Goal: Information Seeking & Learning: Learn about a topic

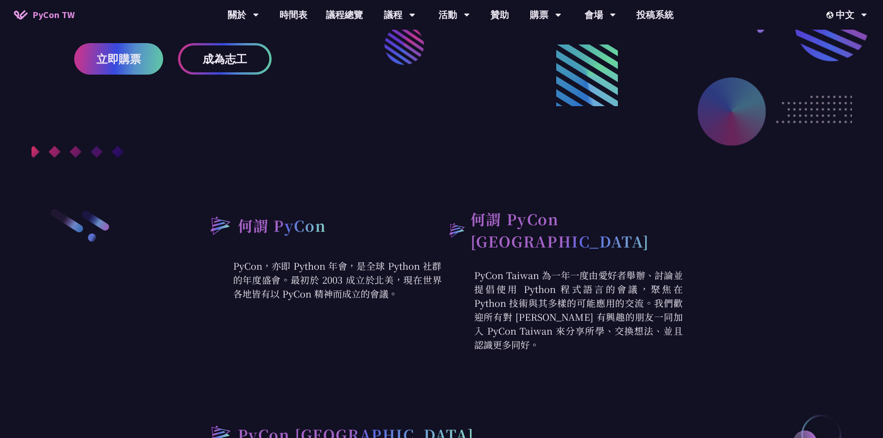
scroll to position [278, 0]
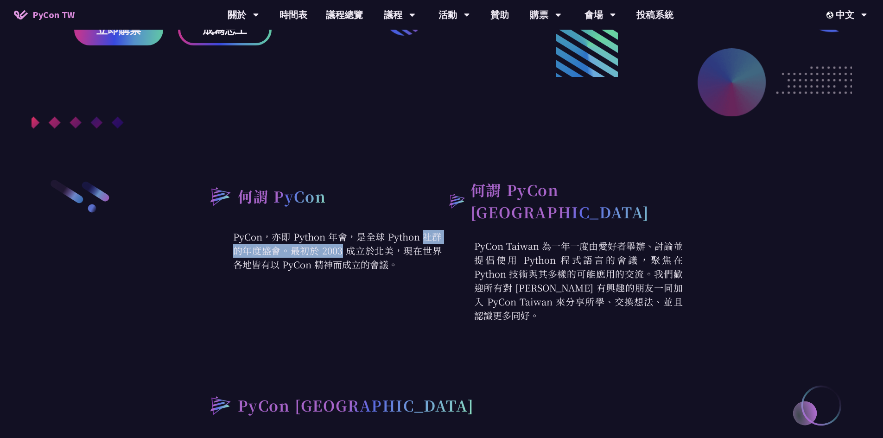
drag, startPoint x: 416, startPoint y: 243, endPoint x: 398, endPoint y: 264, distance: 27.9
click at [422, 243] on p "PyCon，亦即 Python 年會，是全球 Python 社群的年度盛會。最初於 2003 成立於北美，現在世界各地皆有以 PyCon 精神而成立的會議。" at bounding box center [321, 251] width 241 height 42
drag, startPoint x: 393, startPoint y: 267, endPoint x: 369, endPoint y: 258, distance: 25.8
click at [393, 267] on p "PyCon，亦即 Python 年會，是全球 Python 社群的年度盛會。最初於 2003 成立於北美，現在世界各地皆有以 PyCon 精神而成立的會議。" at bounding box center [321, 251] width 241 height 42
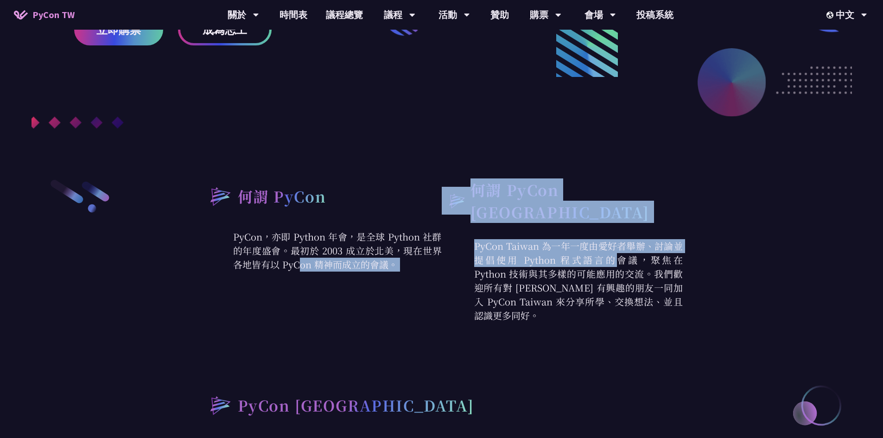
drag, startPoint x: 362, startPoint y: 253, endPoint x: 375, endPoint y: 277, distance: 27.2
click at [454, 255] on div "何謂 PyCon PyCon，亦即 Python 年會，是全球 Python 社群的年度盛會。最初於 2003 成立於北美，現在世界各地皆有以 PyCon 精…" at bounding box center [442, 250] width 482 height 144
click at [364, 277] on div "何謂 PyCon PyCon，亦即 Python 年會，是全球 Python 社群的年度盛會。最初於 2003 成立於北美，現在世界各地皆有以 PyCon 精…" at bounding box center [321, 250] width 241 height 144
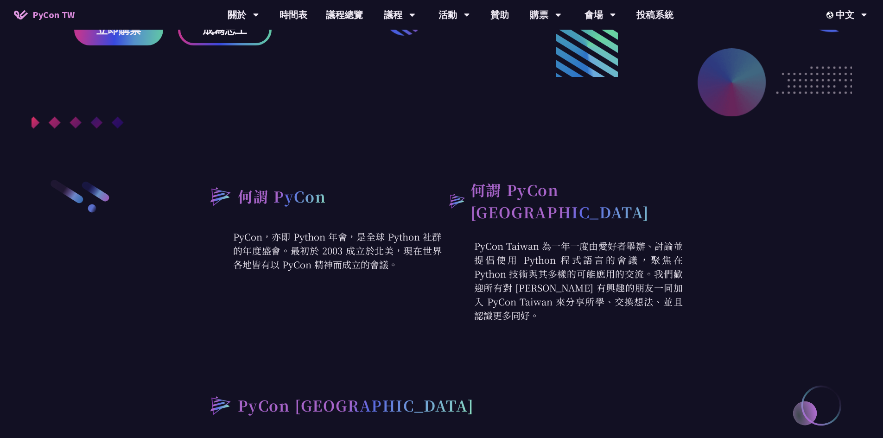
click at [445, 270] on p "PyCon Taiwan 為一年一度由愛好者舉辦、討論並提倡使用 Python 程式語言的會議，聚焦在 Python 技術與其多樣的可能應用的交流。我們歡迎所…" at bounding box center [562, 280] width 241 height 83
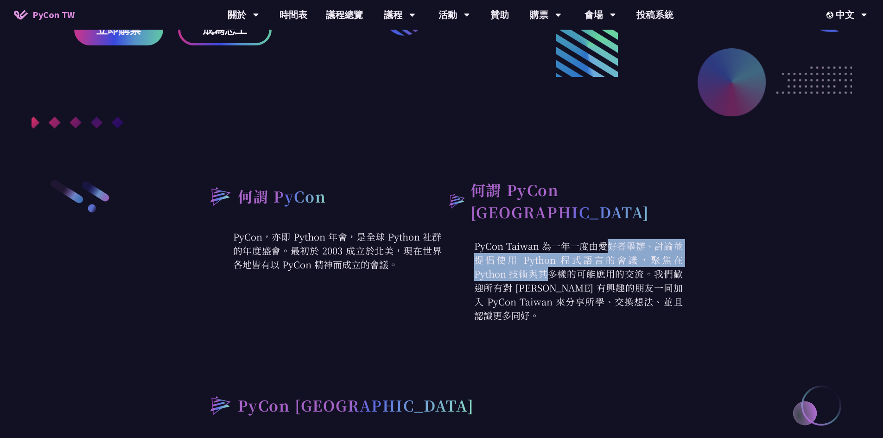
drag, startPoint x: 503, startPoint y: 228, endPoint x: 631, endPoint y: 264, distance: 132.8
click at [634, 256] on div "何謂 PyCon Taiwan PyCon Taiwan 為一年一度由愛好者舉辦、討論並提倡使用 Python 程式語言的會議，聚焦在 Python 技術與其…" at bounding box center [562, 250] width 241 height 144
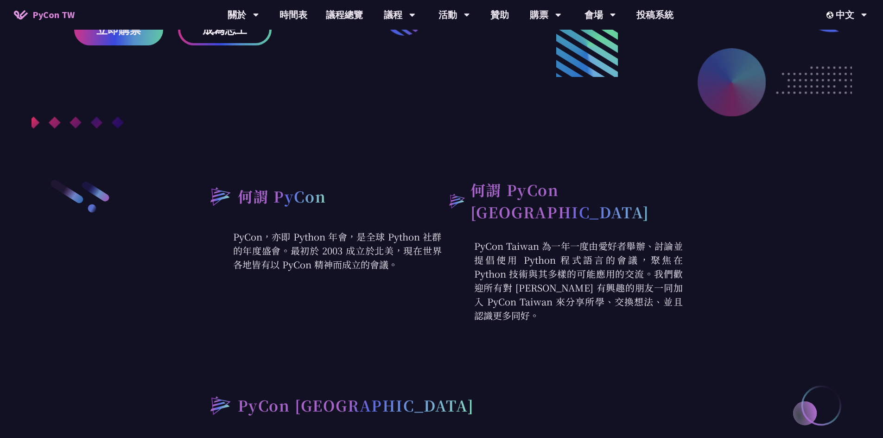
click at [581, 284] on p "PyCon Taiwan 為一年一度由愛好者舉辦、討論並提倡使用 Python 程式語言的會議，聚焦在 Python 技術與其多樣的可能應用的交流。我們歡迎所…" at bounding box center [562, 280] width 241 height 83
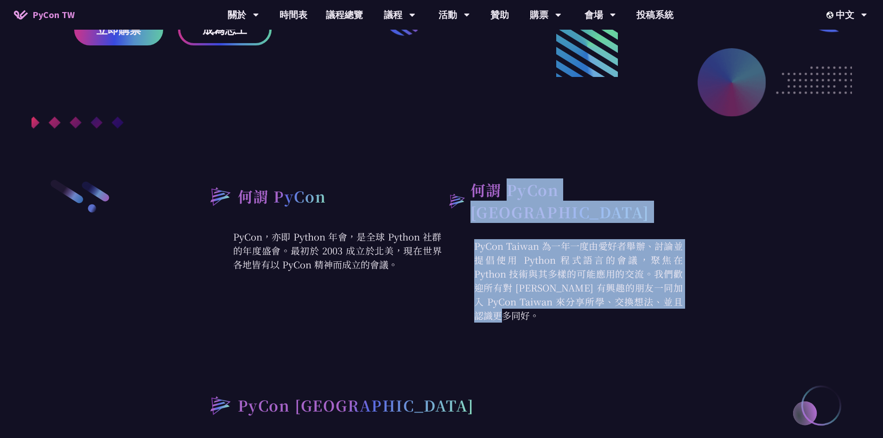
drag, startPoint x: 513, startPoint y: 205, endPoint x: 491, endPoint y: 265, distance: 63.8
click at [512, 205] on div "何謂 PyCon Taiwan PyCon Taiwan 為一年一度由愛好者舉辦、討論並提倡使用 Python 程式語言的會議，聚焦在 Python 技術與其…" at bounding box center [562, 250] width 241 height 144
click at [489, 293] on p "PyCon Taiwan 為一年一度由愛好者舉辦、討論並提倡使用 Python 程式語言的會議，聚焦在 Python 技術與其多樣的可能應用的交流。我們歡迎所…" at bounding box center [562, 280] width 241 height 83
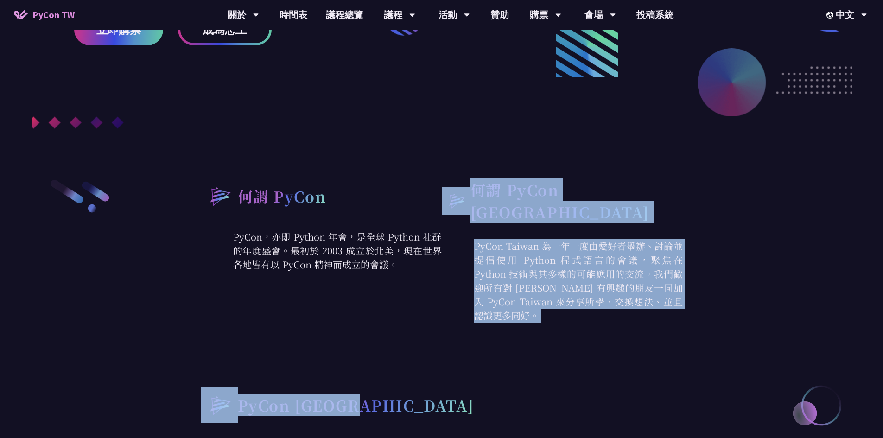
drag, startPoint x: 501, startPoint y: 305, endPoint x: 469, endPoint y: 216, distance: 94.5
click at [464, 209] on div "何謂 PyCon PyCon，亦即 Python 年會，是全球 Python 社群的年度盛會。最初於 2003 成立於北美，現在世界各地皆有以 PyCon 精…" at bounding box center [442, 378] width 482 height 400
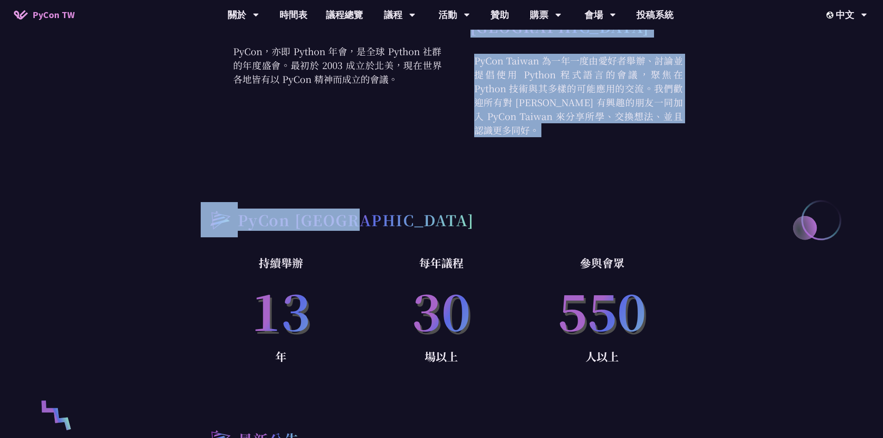
click at [444, 210] on div "PyCon [GEOGRAPHIC_DATA]" at bounding box center [442, 219] width 482 height 35
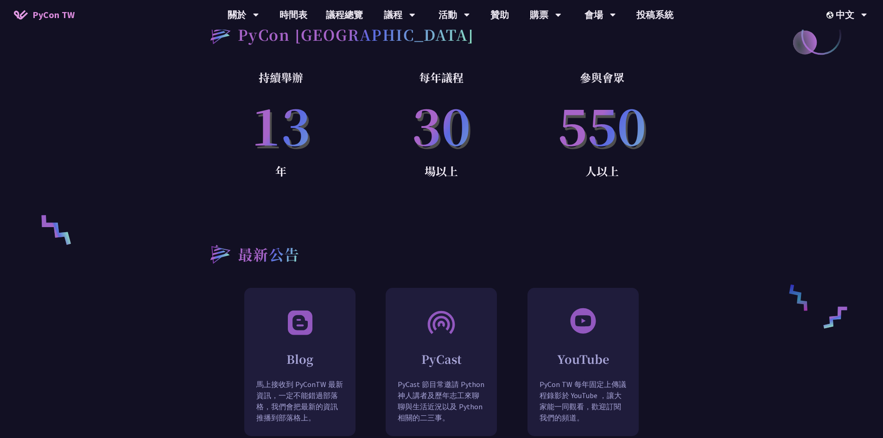
drag, startPoint x: 590, startPoint y: 165, endPoint x: 631, endPoint y: 174, distance: 41.7
click at [639, 169] on p "人以上" at bounding box center [602, 171] width 161 height 19
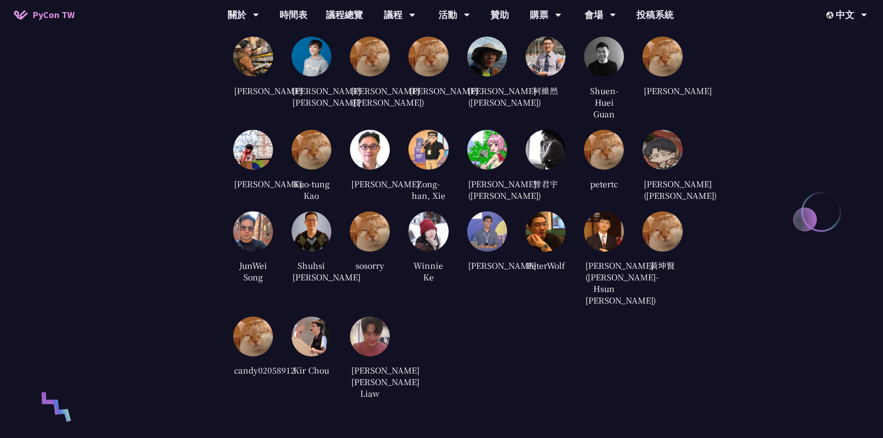
scroll to position [1855, 0]
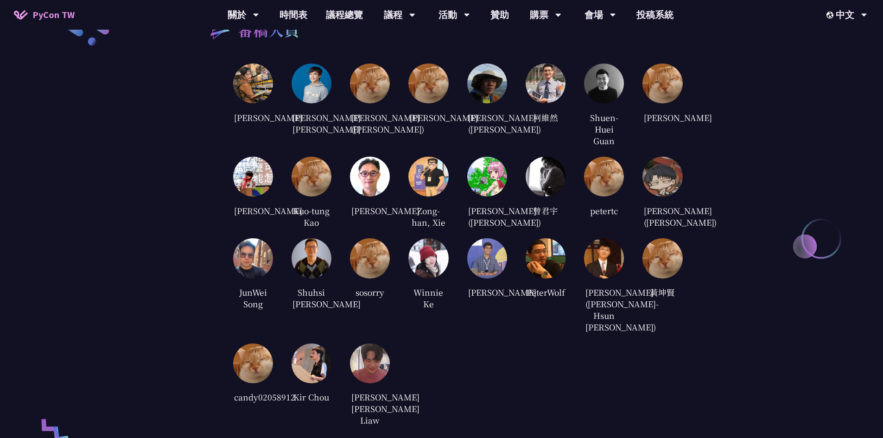
click at [260, 73] on img at bounding box center [253, 83] width 40 height 40
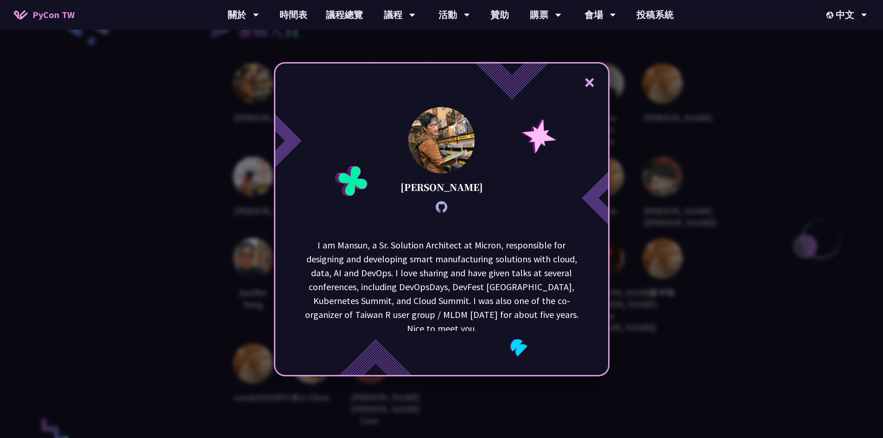
click at [589, 86] on button "×" at bounding box center [590, 82] width 28 height 28
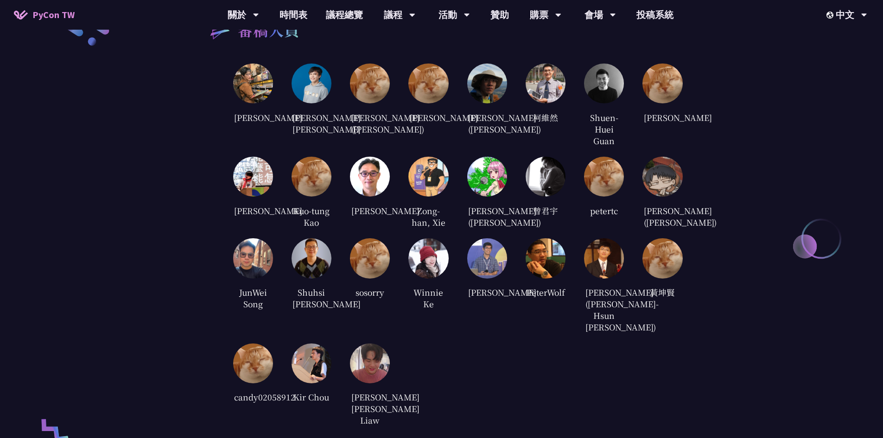
click at [367, 180] on img at bounding box center [370, 177] width 40 height 40
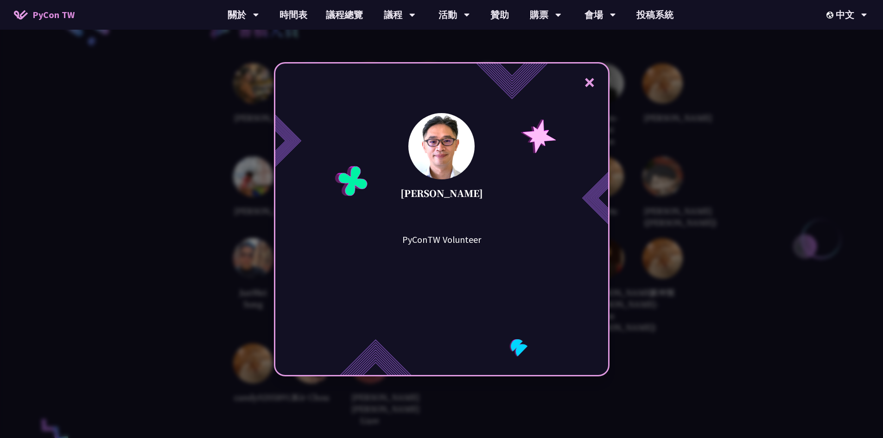
click at [597, 80] on button "×" at bounding box center [590, 82] width 28 height 28
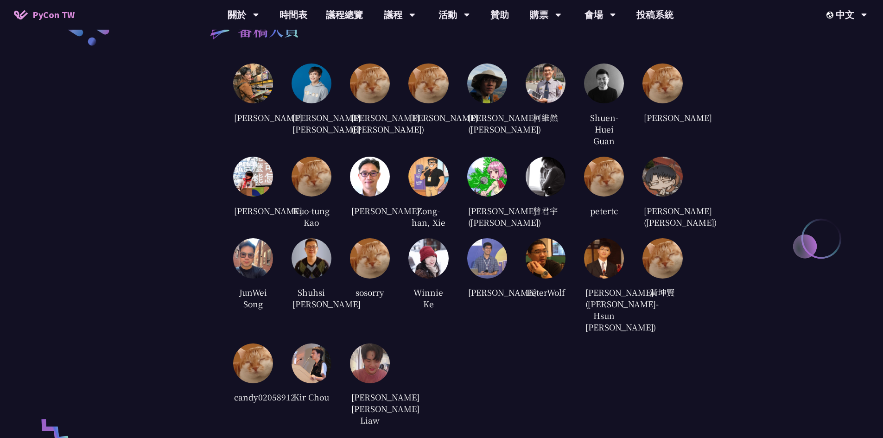
click at [377, 182] on img at bounding box center [370, 177] width 40 height 40
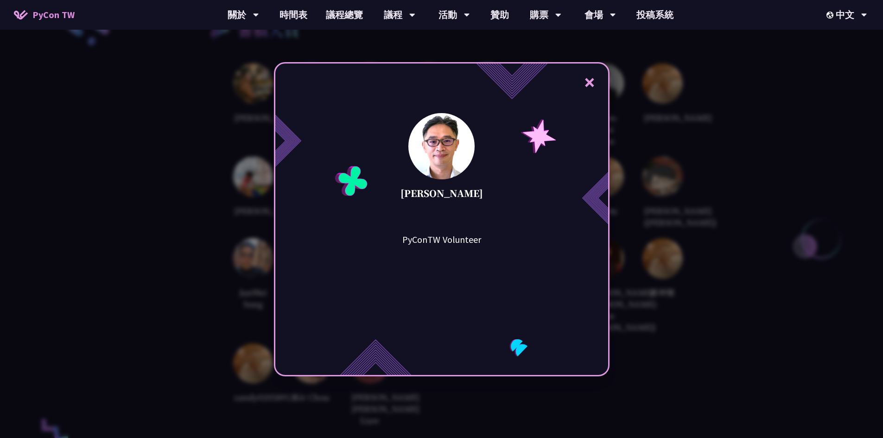
click at [597, 87] on button "×" at bounding box center [590, 82] width 28 height 28
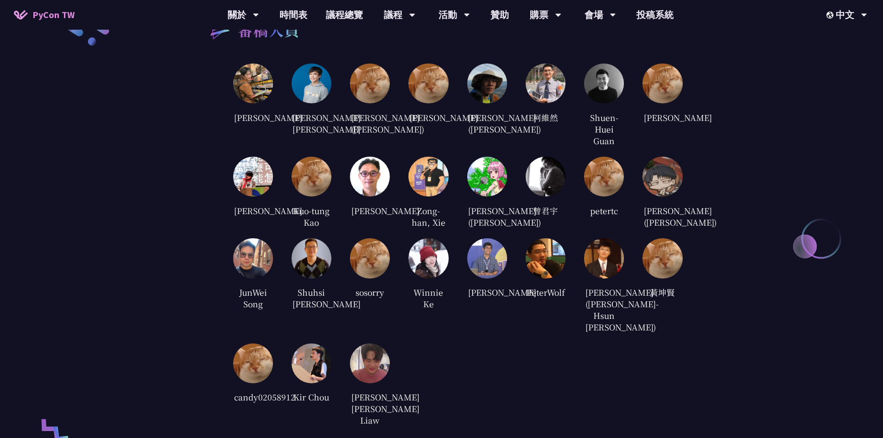
click at [425, 190] on img at bounding box center [428, 177] width 40 height 40
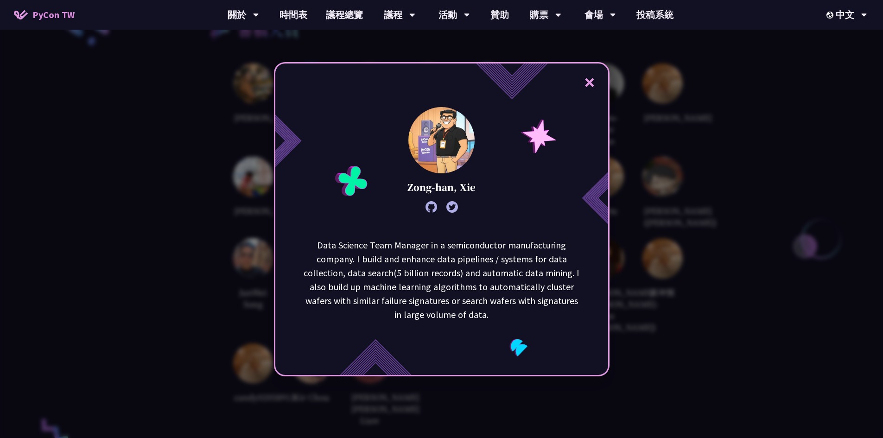
click at [592, 86] on button "×" at bounding box center [590, 82] width 28 height 28
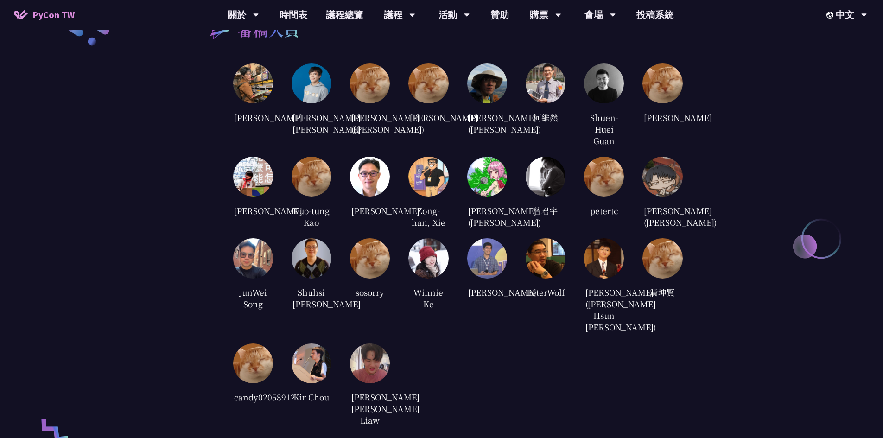
click at [668, 185] on img at bounding box center [662, 177] width 40 height 40
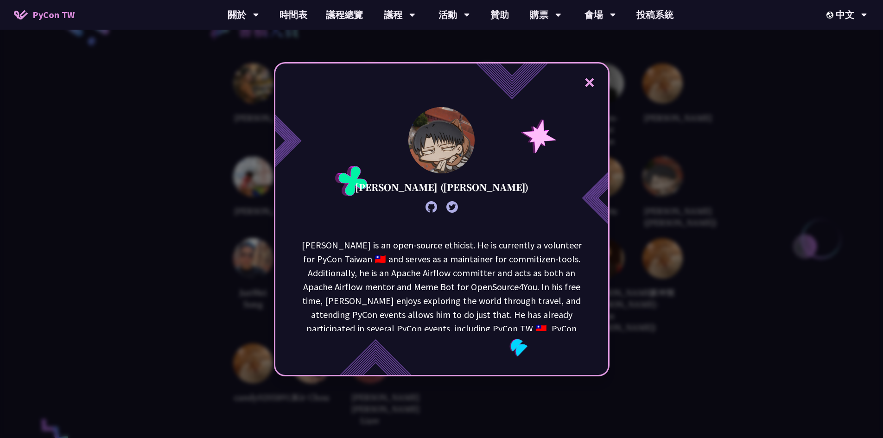
click at [586, 83] on button "×" at bounding box center [590, 82] width 28 height 28
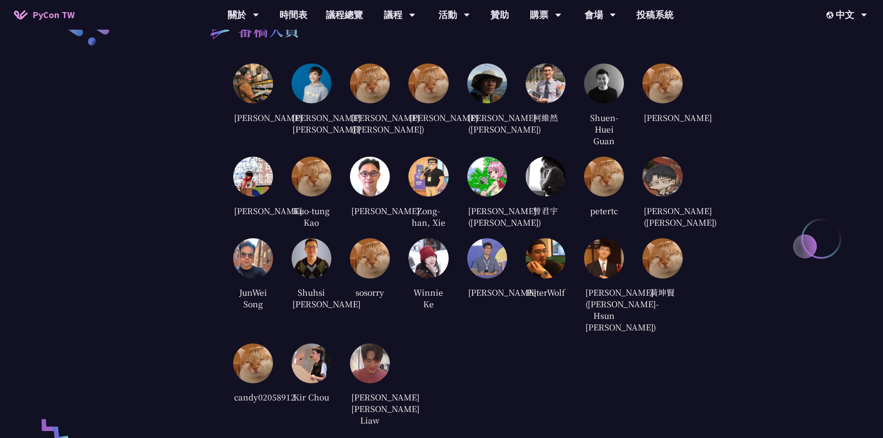
click at [663, 276] on img at bounding box center [662, 258] width 40 height 40
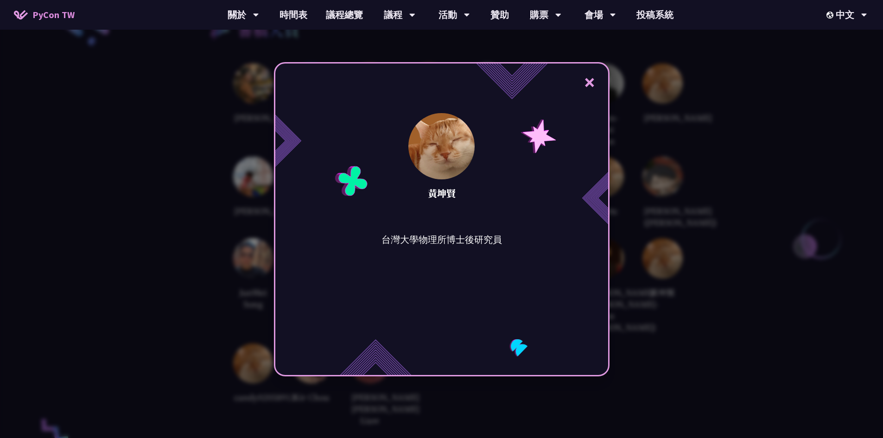
click at [601, 78] on button "×" at bounding box center [590, 82] width 28 height 28
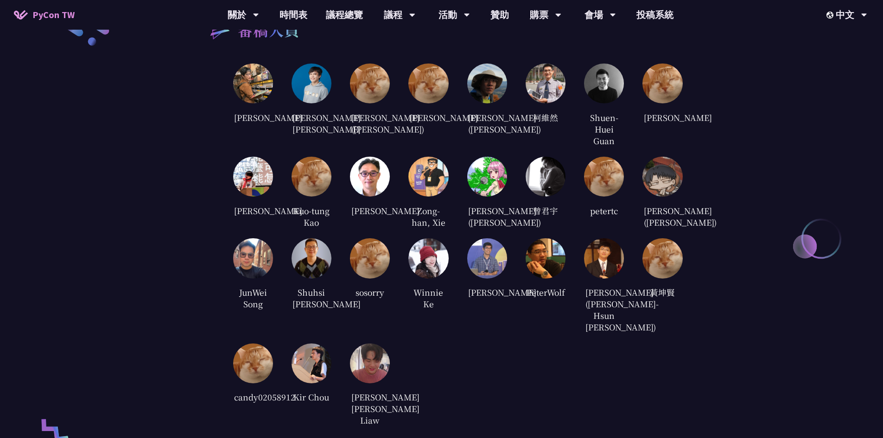
click at [601, 78] on img at bounding box center [604, 83] width 40 height 40
click at [659, 278] on img at bounding box center [662, 258] width 40 height 40
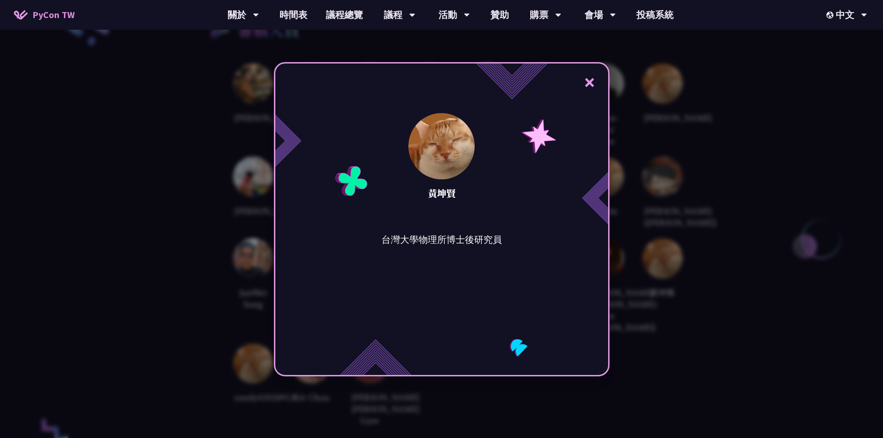
click at [603, 88] on button "×" at bounding box center [590, 82] width 28 height 28
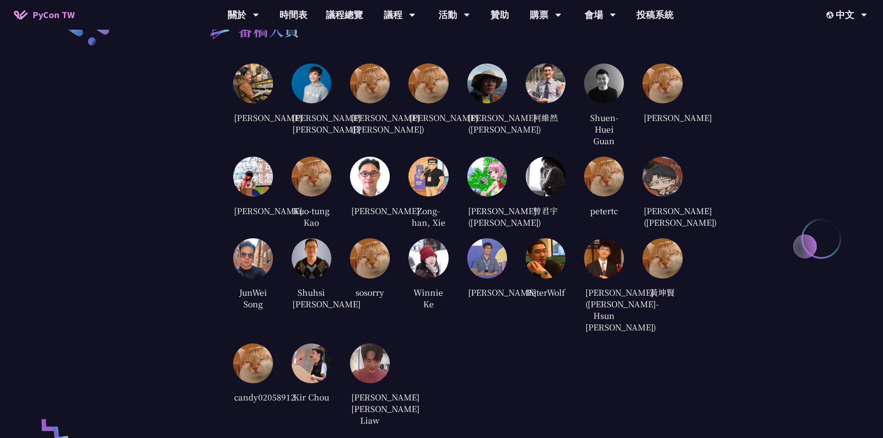
click at [251, 380] on img at bounding box center [253, 363] width 40 height 40
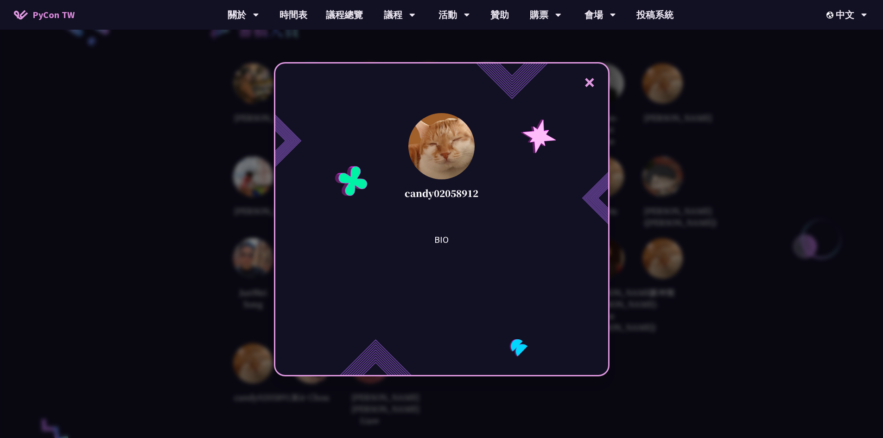
click at [598, 88] on button "×" at bounding box center [590, 82] width 28 height 28
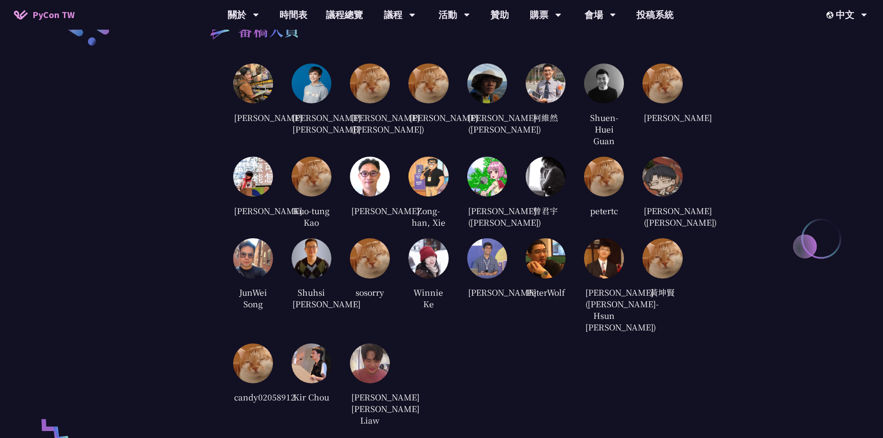
click at [322, 379] on img at bounding box center [311, 363] width 40 height 40
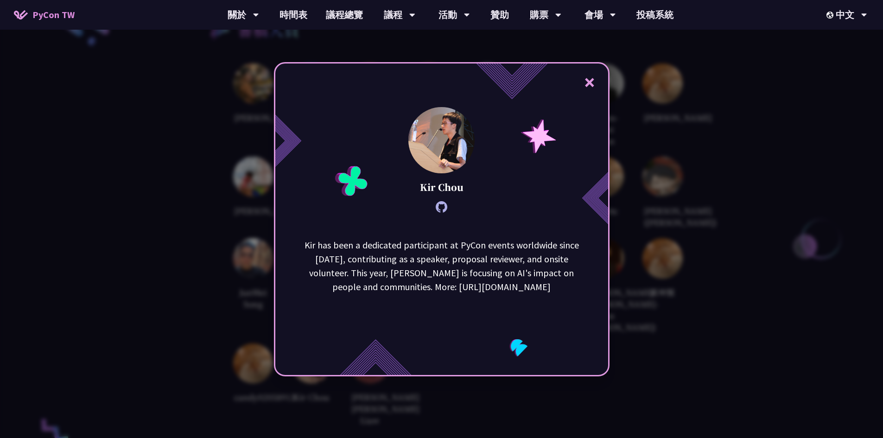
click at [592, 81] on button "×" at bounding box center [590, 82] width 28 height 28
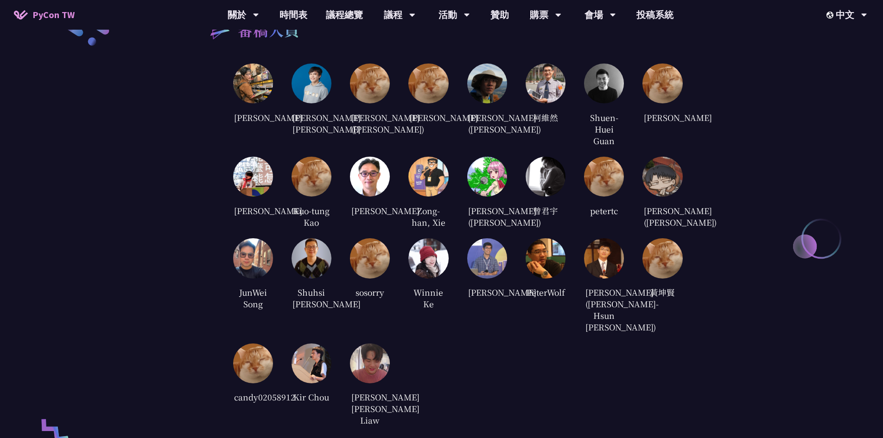
click at [375, 374] on img at bounding box center [370, 363] width 40 height 40
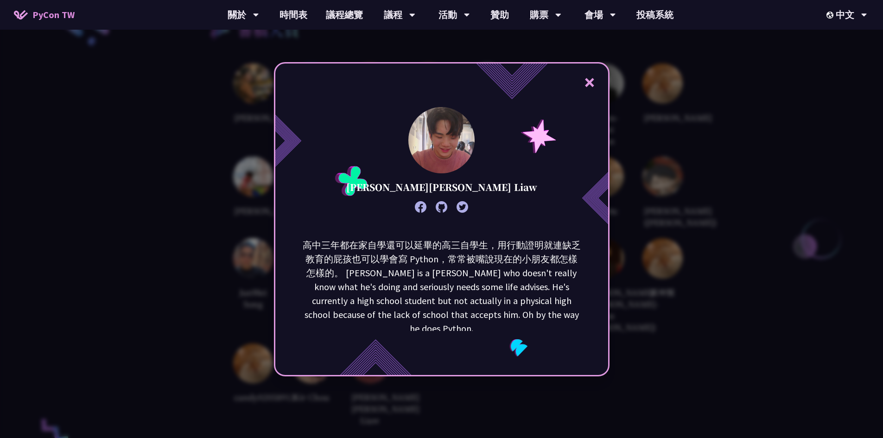
click at [608, 79] on div "× [PERSON_NAME][PERSON_NAME] Liaw 高中三年都在家自學還可以延畢的高三自學生，用行動證明就連缺乏教育的屁孩也可以學會寫 Pyt…" at bounding box center [442, 219] width 336 height 314
click at [666, 129] on div "× [PERSON_NAME][PERSON_NAME] Liaw 高中三年都在家自學還可以延畢的高三自學生，用行動證明就連缺乏教育的屁孩也可以學會寫 Pyt…" at bounding box center [441, 219] width 883 height 438
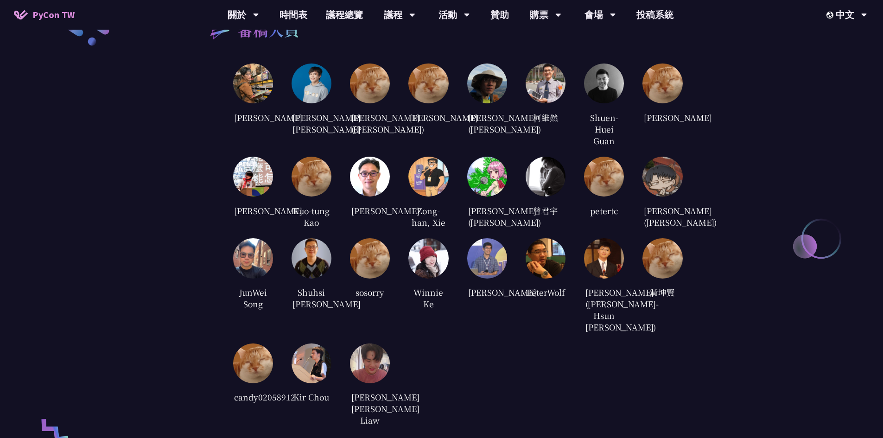
click at [259, 170] on img at bounding box center [253, 177] width 40 height 40
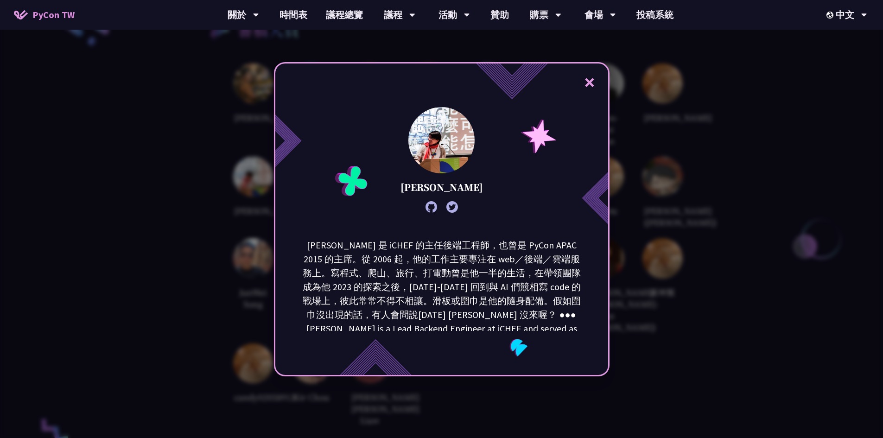
click at [669, 87] on div "× [PERSON_NAME]" at bounding box center [441, 219] width 883 height 438
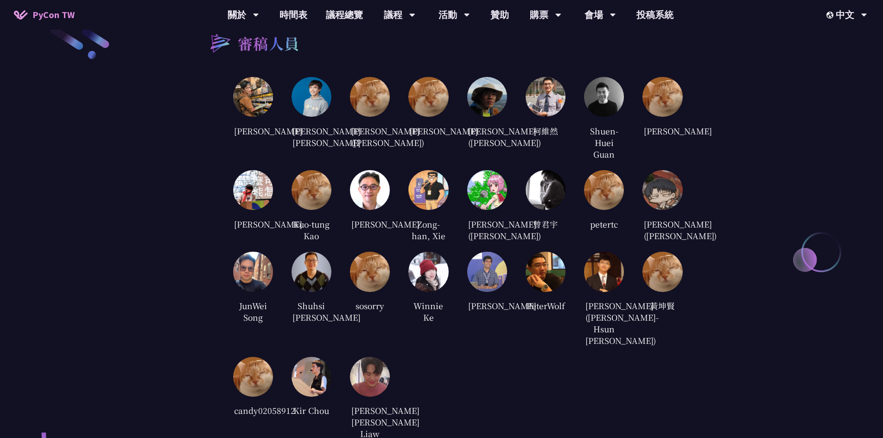
scroll to position [1808, 0]
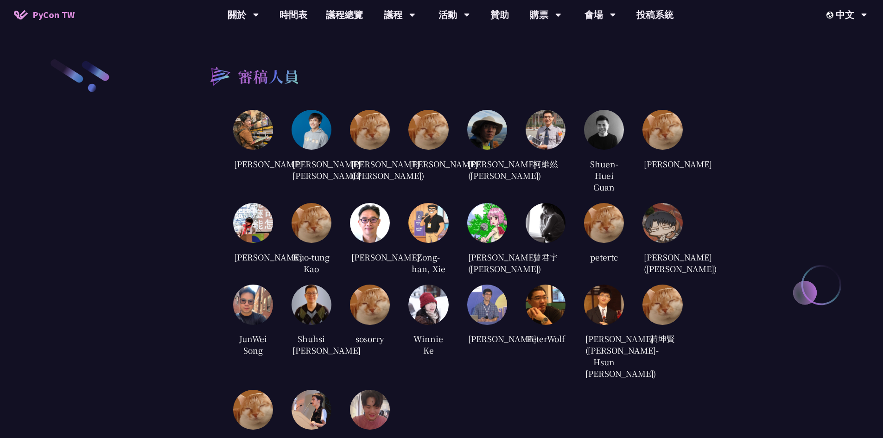
click at [433, 115] on img at bounding box center [428, 130] width 40 height 40
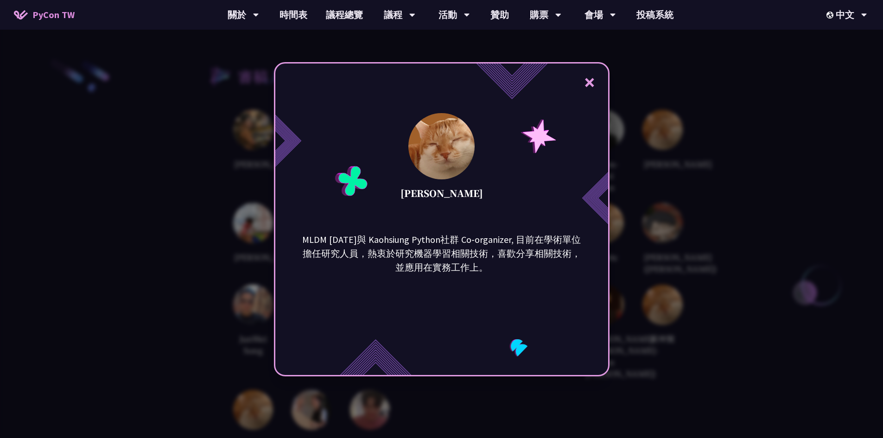
click at [715, 90] on div "× [PERSON_NAME] MLDM [DATE]與 Kaohsiung Python社群 Co-organizer, 目前在學術單位擔任研究人員，熱衷於…" at bounding box center [441, 219] width 883 height 438
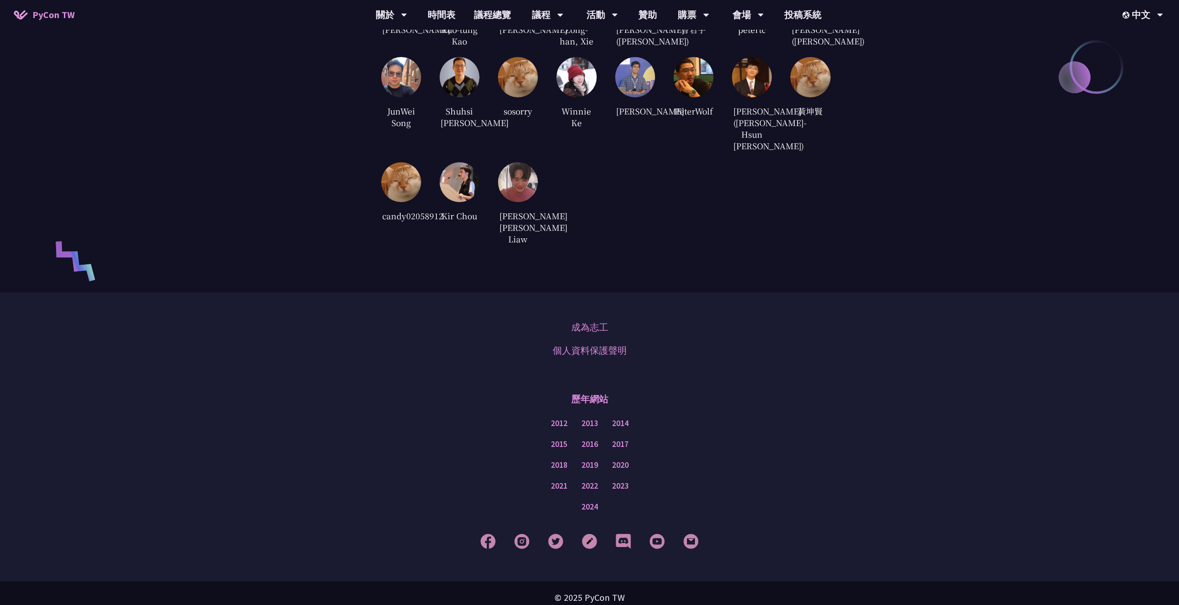
scroll to position [2225, 0]
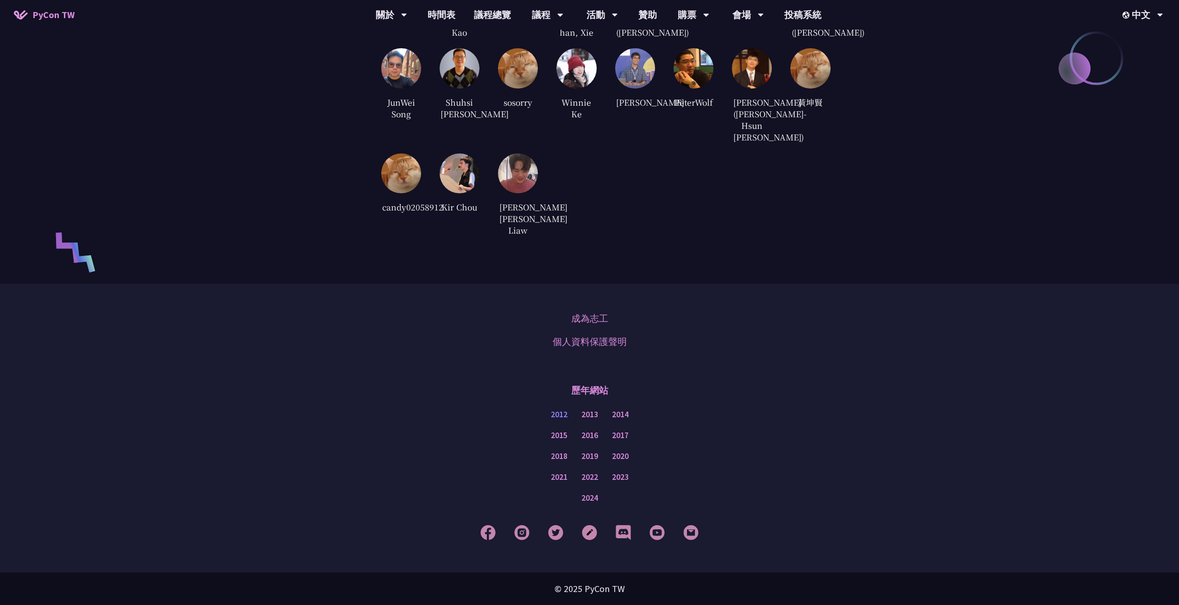
click at [563, 418] on link "2012" at bounding box center [559, 415] width 17 height 12
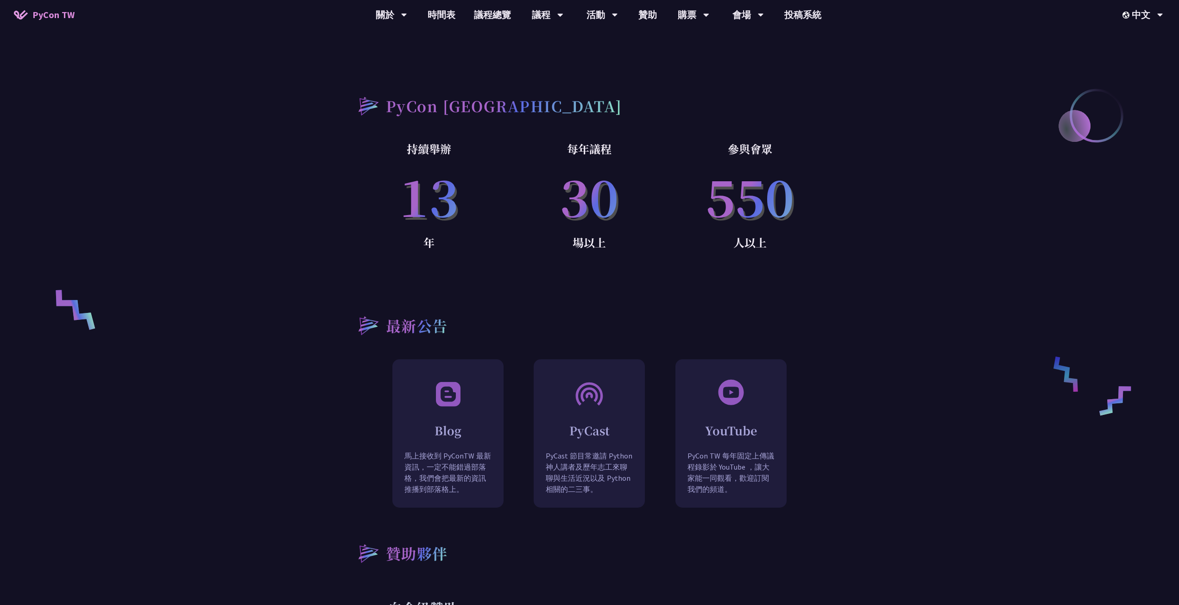
scroll to position [742, 0]
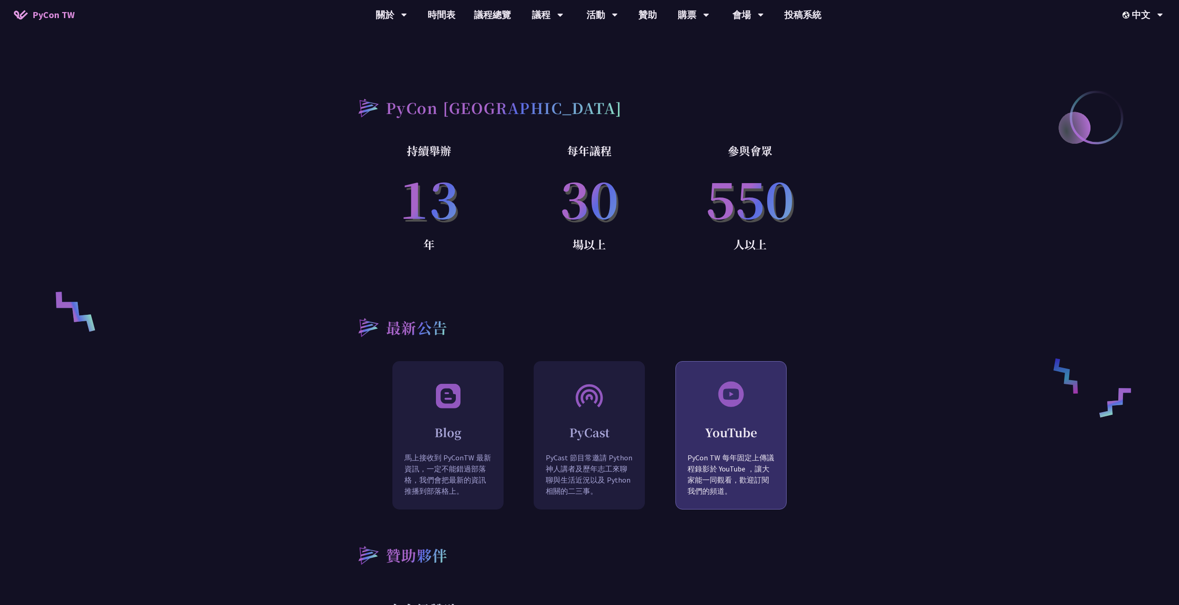
click at [699, 437] on p "PyCon TW 每年固定上傳議程錄影於 YouTube ，讓大家能一同觀看，歡迎訂閱我們的頻道。" at bounding box center [731, 481] width 110 height 58
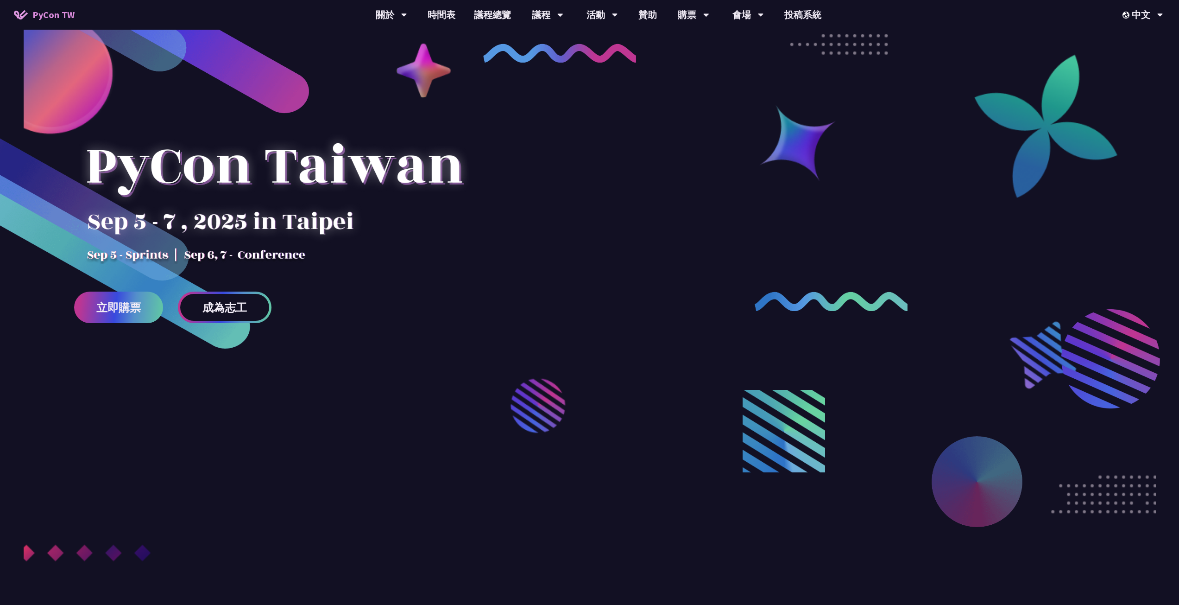
scroll to position [0, 0]
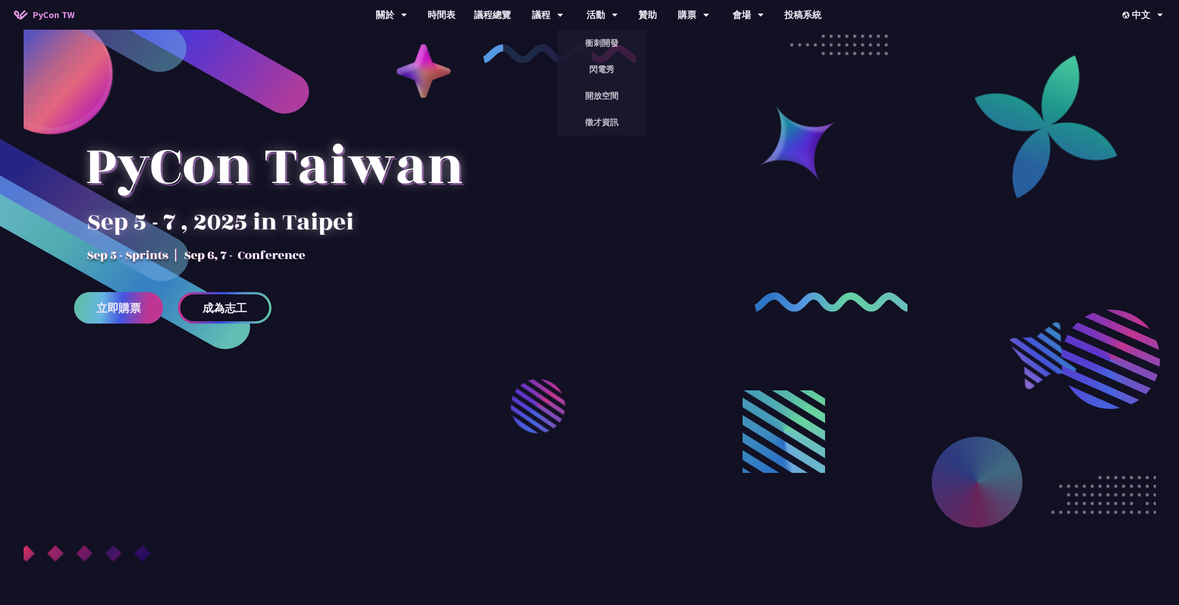
click at [155, 312] on link "立即購票" at bounding box center [118, 308] width 89 height 32
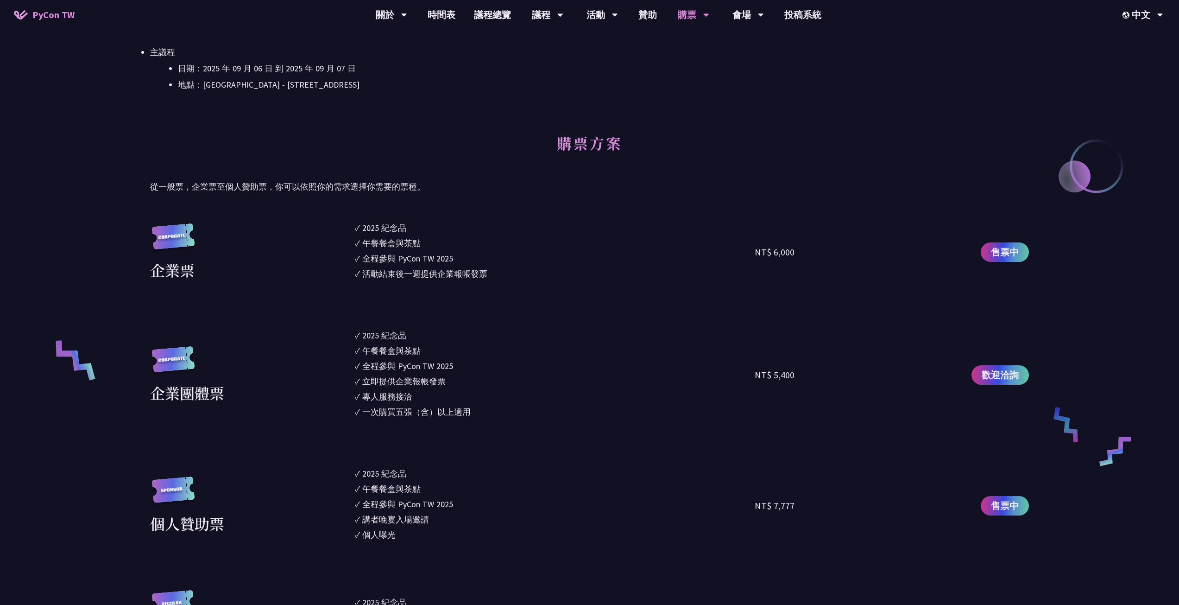
scroll to position [788, 0]
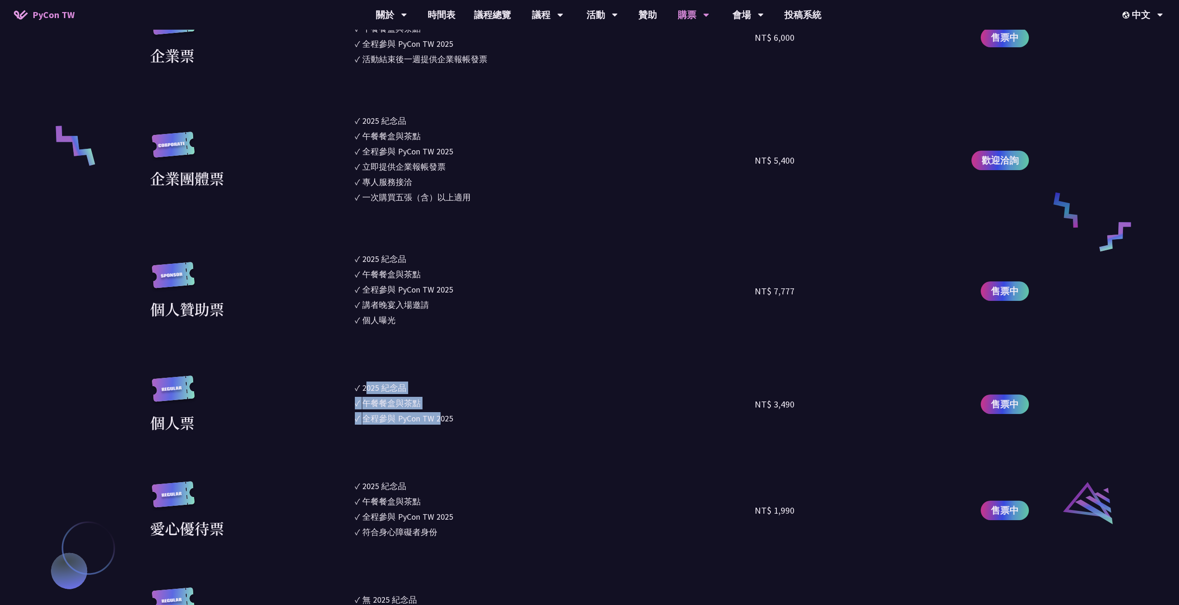
drag, startPoint x: 375, startPoint y: 393, endPoint x: 439, endPoint y: 416, distance: 68.6
click at [439, 416] on ul "✓ 2025 [PERSON_NAME]✓ 午餐餐盒與茶點 ✓ 全程參與 PyCon TW 2025" at bounding box center [555, 404] width 400 height 58
click at [439, 416] on div "全程參與 PyCon TW 2025" at bounding box center [407, 418] width 91 height 13
drag, startPoint x: 451, startPoint y: 414, endPoint x: 340, endPoint y: 379, distance: 117.2
click at [340, 379] on div "個人票 ✓ 2025 紀念品 ✓ 午餐餐盒與茶點 ✓ 全程參與 PyCon TW 2025 NT$ 3,490 售票中" at bounding box center [589, 404] width 879 height 58
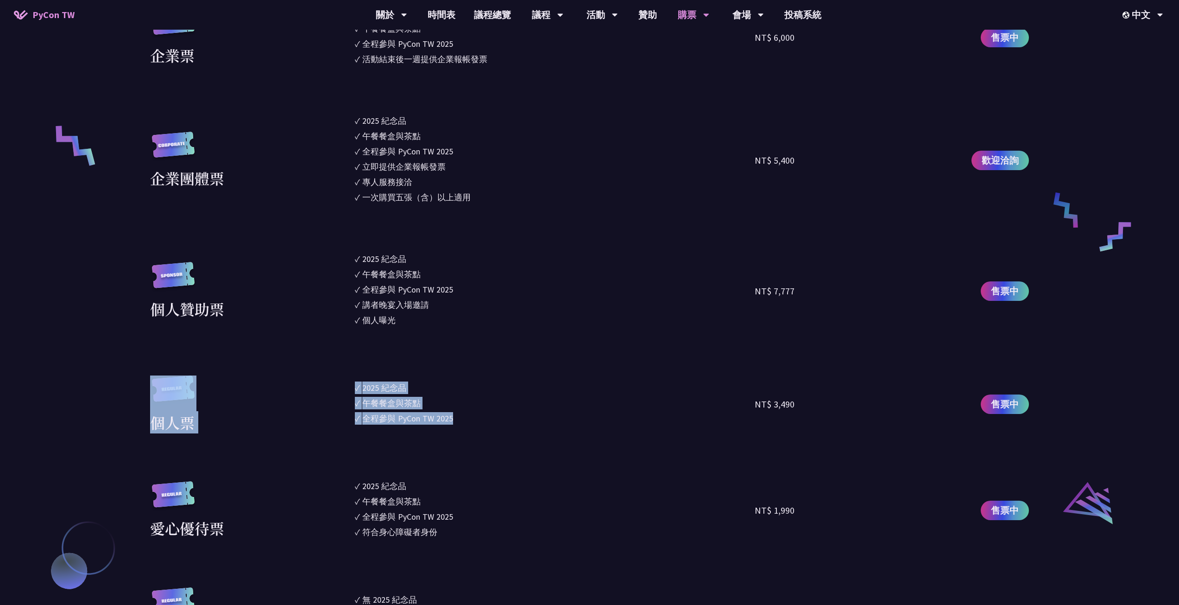
click at [375, 398] on div "午餐餐盒與茶點" at bounding box center [391, 403] width 58 height 13
click at [465, 421] on li "✓ 全程參與 PyCon TW 2025" at bounding box center [555, 418] width 400 height 13
drag, startPoint x: 464, startPoint y: 421, endPoint x: 355, endPoint y: 387, distance: 114.2
click at [355, 387] on ul "✓ 2025 [PERSON_NAME]✓ 午餐餐盒與茶點 ✓ 全程參與 PyCon TW 2025" at bounding box center [555, 404] width 400 height 58
click at [362, 410] on ul "✓ 2025 [PERSON_NAME]✓ 午餐餐盒與茶點 ✓ 全程參與 PyCon TW 2025" at bounding box center [555, 404] width 400 height 58
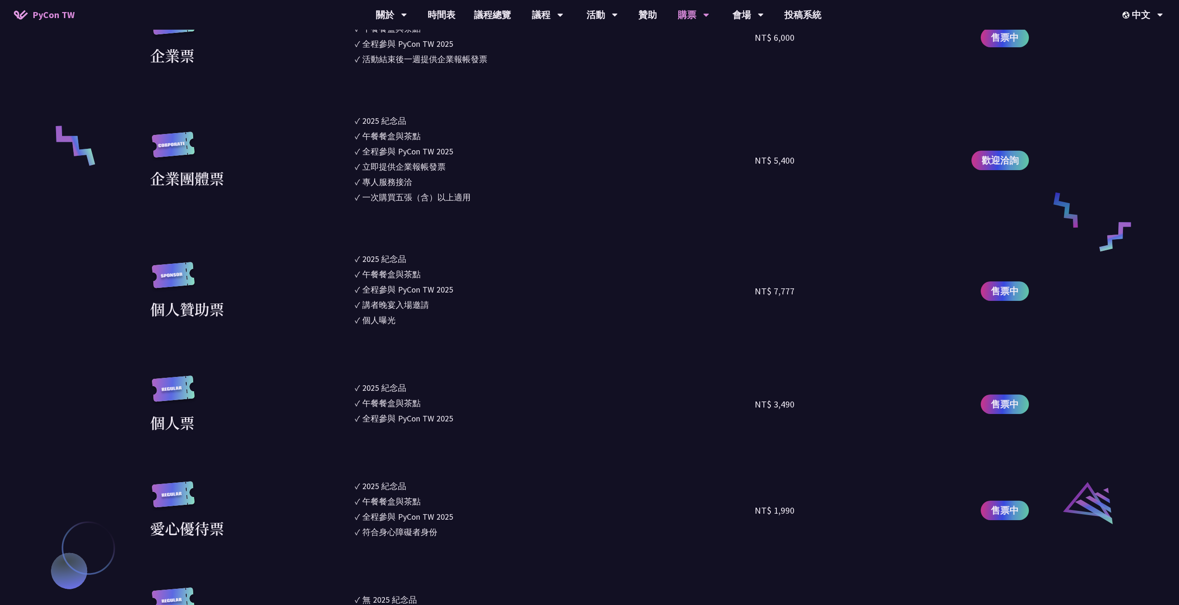
drag, startPoint x: 373, startPoint y: 486, endPoint x: 445, endPoint y: 534, distance: 86.9
click at [445, 437] on ul "✓ 2025 紀念品 ✓ 午餐餐盒與茶點 ✓ 全程參與 PyCon TW 2025 ✓ 符合身心障礙者身份" at bounding box center [555, 510] width 400 height 61
click at [445, 437] on li "✓ 符合身心障礙者身份" at bounding box center [555, 532] width 400 height 13
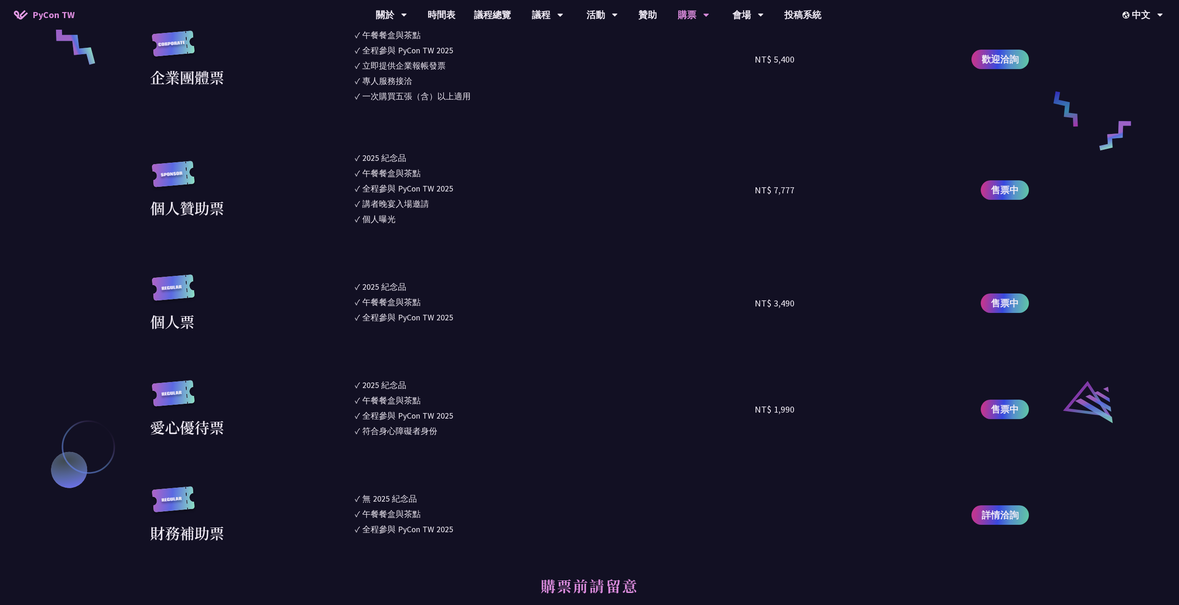
scroll to position [927, 0]
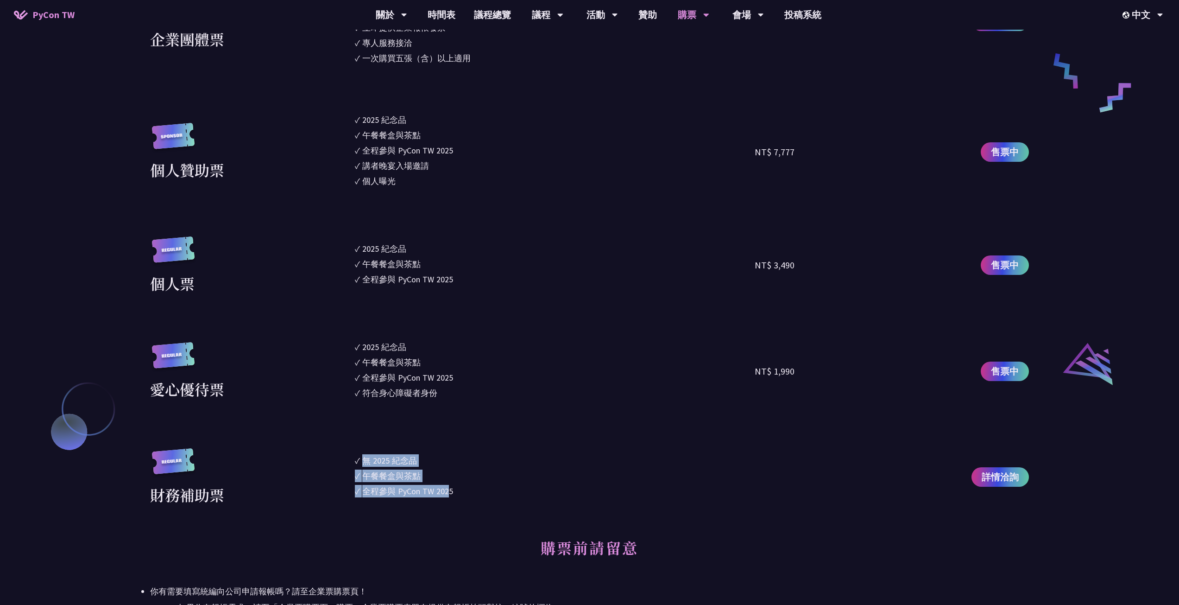
drag, startPoint x: 366, startPoint y: 457, endPoint x: 455, endPoint y: 493, distance: 95.4
click at [448, 437] on ul "✓ 無 2025 [PERSON_NAME]✓ 午餐餐盒與茶點 ✓ 全程參與 PyCon TW 2025" at bounding box center [555, 477] width 400 height 58
click at [457, 437] on li "✓ 全程參與 PyCon TW 2025" at bounding box center [555, 491] width 400 height 13
drag, startPoint x: 457, startPoint y: 493, endPoint x: 365, endPoint y: 459, distance: 98.1
click at [365, 437] on ul "✓ 無 2025 [PERSON_NAME]✓ 午餐餐盒與茶點 ✓ 全程參與 PyCon TW 2025" at bounding box center [555, 477] width 400 height 58
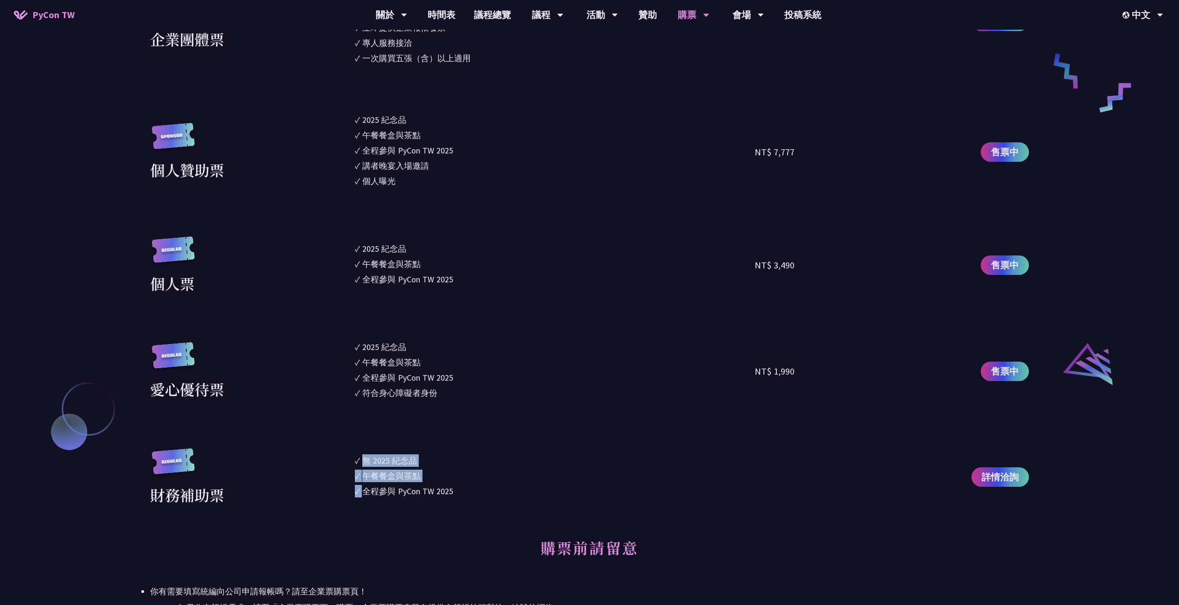
click at [368, 437] on div "午餐餐盒與茶點" at bounding box center [391, 475] width 58 height 13
drag, startPoint x: 363, startPoint y: 473, endPoint x: 451, endPoint y: 489, distance: 89.6
click at [451, 437] on ul "✓ 無 2025 [PERSON_NAME]✓ 午餐餐盒與茶點 ✓ 全程參與 PyCon TW 2025" at bounding box center [555, 477] width 400 height 58
click at [460, 437] on li "✓ 全程參與 PyCon TW 2025" at bounding box center [555, 491] width 400 height 13
drag, startPoint x: 469, startPoint y: 490, endPoint x: 355, endPoint y: 474, distance: 115.7
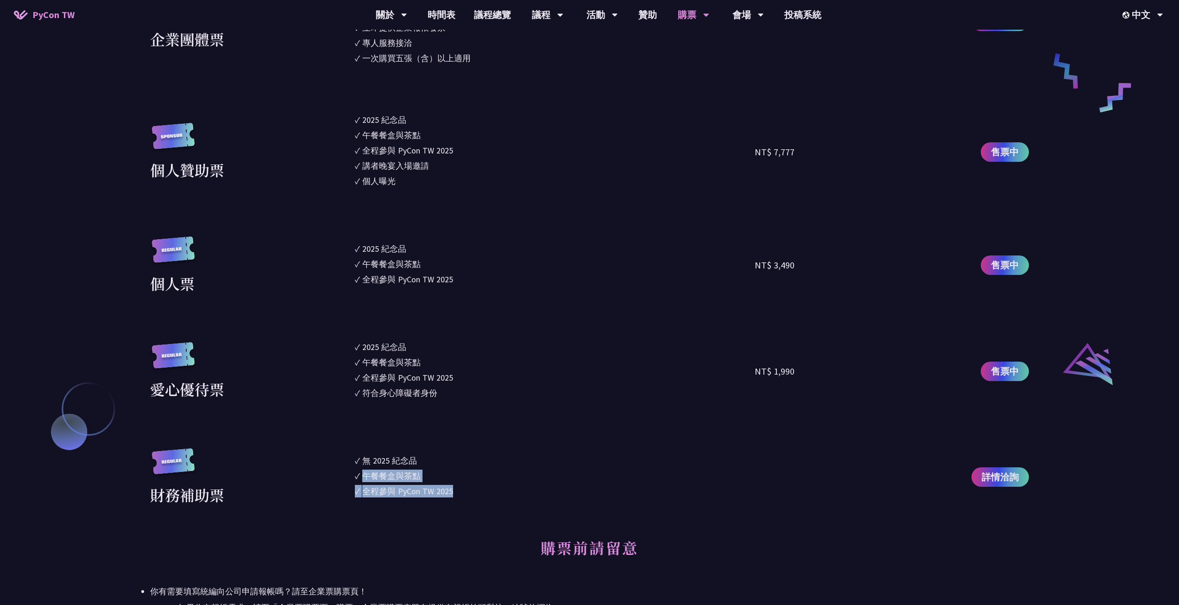
click at [349, 437] on div "財務補助票 ✓ 無 2025 紀念品 ✓ 午餐餐盒與茶點 ✓ 全程參與 PyCon TW 2025 詳情洽詢" at bounding box center [589, 477] width 879 height 58
click at [402, 437] on ul "✓ 無 2025 [PERSON_NAME]✓ 午餐餐盒與茶點 ✓ 全程參與 PyCon TW 2025" at bounding box center [555, 477] width 400 height 58
drag, startPoint x: 366, startPoint y: 470, endPoint x: 474, endPoint y: 490, distance: 109.7
click at [474, 437] on ul "✓ 無 2025 [PERSON_NAME]✓ 午餐餐盒與茶點 ✓ 全程參與 PyCon TW 2025" at bounding box center [555, 477] width 400 height 58
click at [490, 437] on li "✓ 全程參與 PyCon TW 2025" at bounding box center [555, 491] width 400 height 13
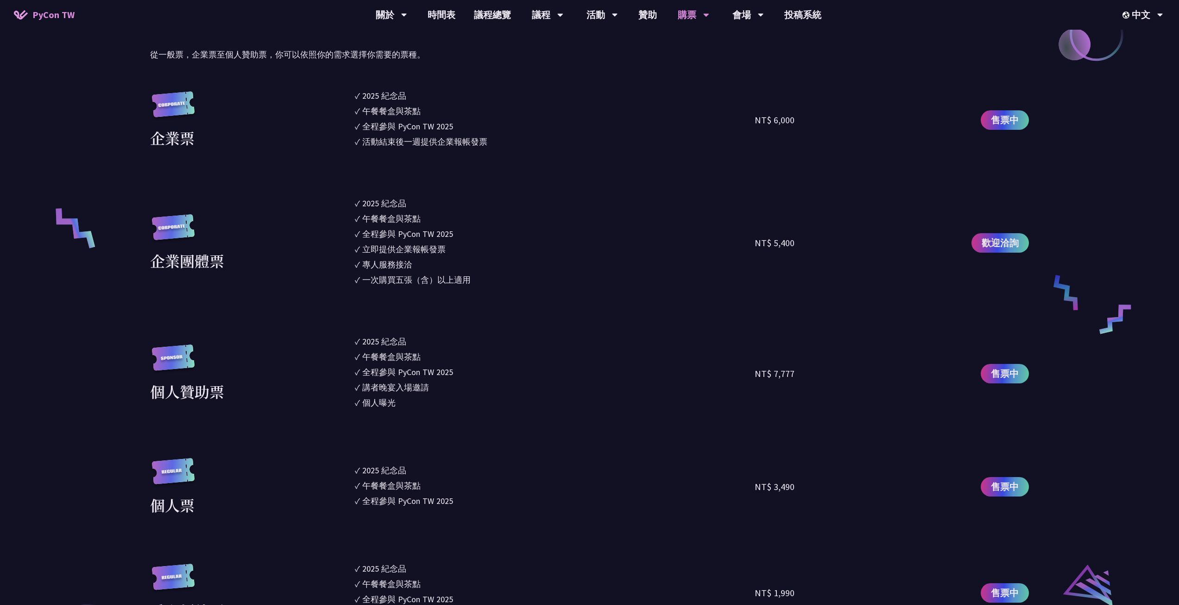
scroll to position [741, 0]
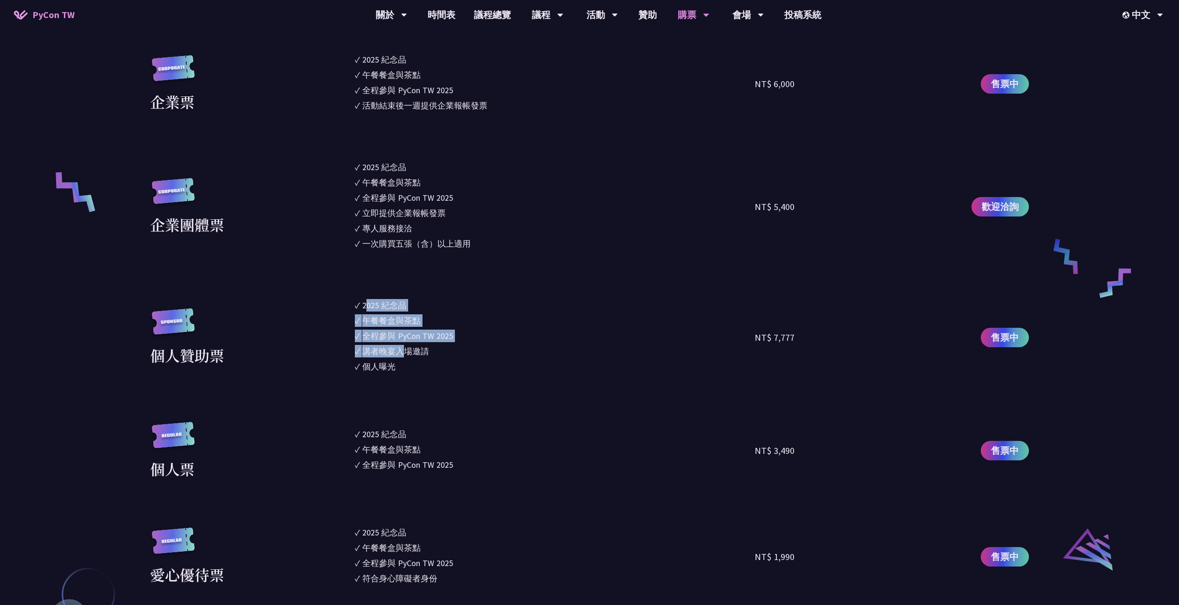
drag, startPoint x: 366, startPoint y: 302, endPoint x: 405, endPoint y: 353, distance: 64.4
click at [405, 351] on ul "✓ 2025 [PERSON_NAME]✓ 午餐餐盒與茶點 ✓ 全程參與 PyCon TW 2025 ✓ 講者晚宴入場邀請 ✓ 個人曝光" at bounding box center [555, 337] width 400 height 76
click at [408, 361] on li "✓ 個人曝光" at bounding box center [555, 366] width 400 height 13
drag, startPoint x: 381, startPoint y: 350, endPoint x: 446, endPoint y: 349, distance: 64.9
click at [432, 348] on li "✓ 講者晚宴入場邀請" at bounding box center [555, 351] width 400 height 13
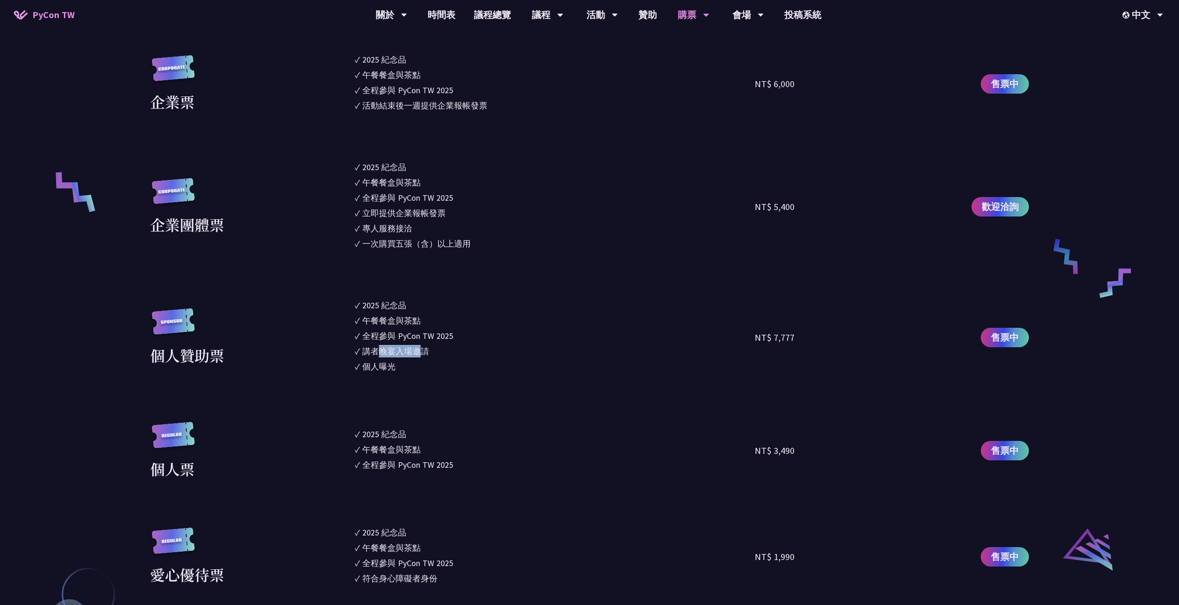
click at [446, 349] on li "✓ 講者晚宴入場邀請" at bounding box center [555, 351] width 400 height 13
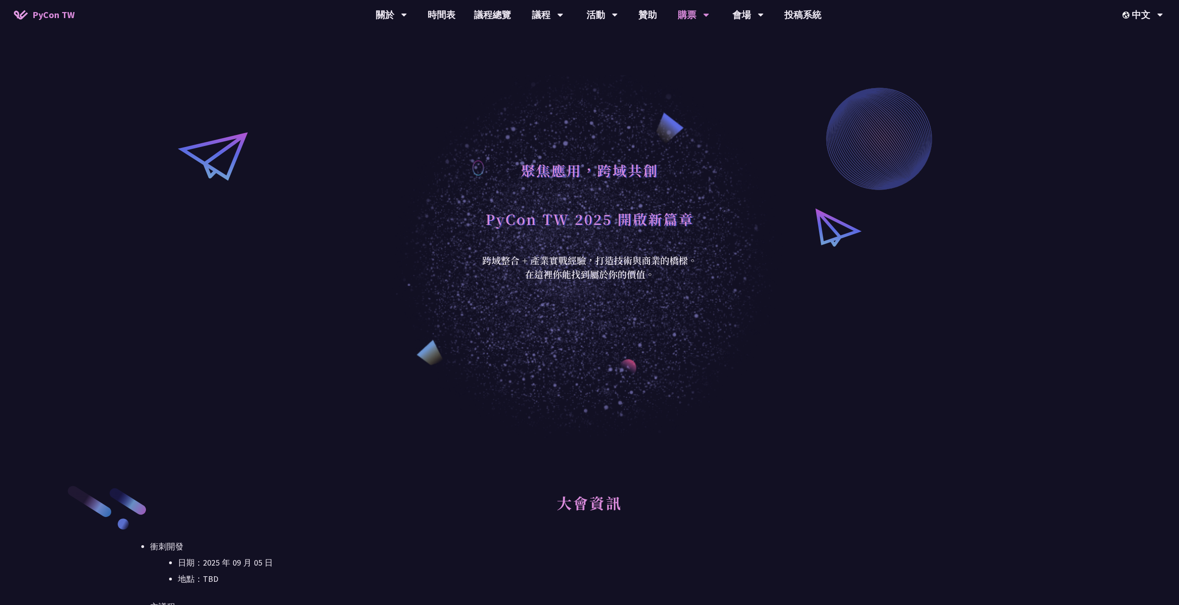
scroll to position [0, 0]
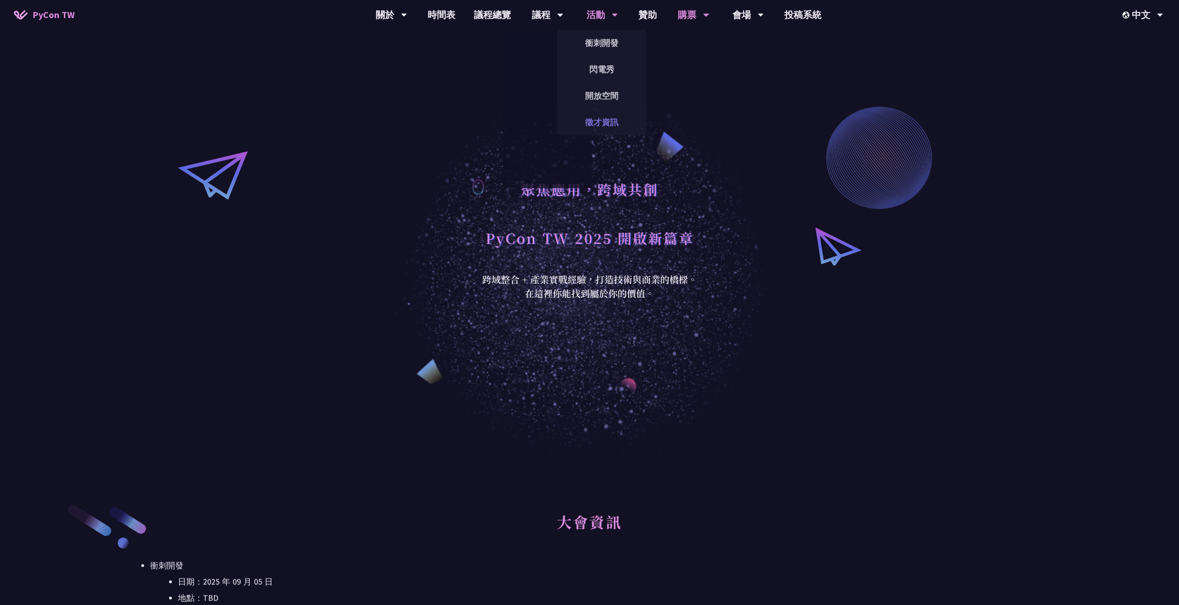
click at [606, 127] on link "徵才資訊" at bounding box center [601, 122] width 89 height 22
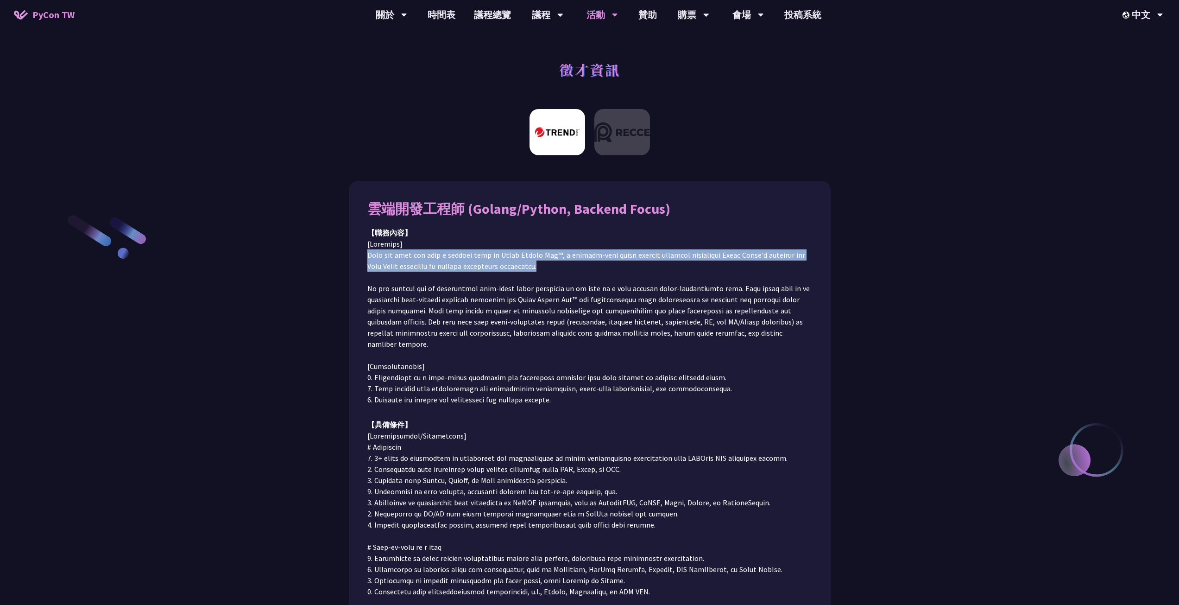
drag, startPoint x: 509, startPoint y: 248, endPoint x: 568, endPoint y: 276, distance: 65.3
click at [577, 263] on p at bounding box center [589, 321] width 445 height 167
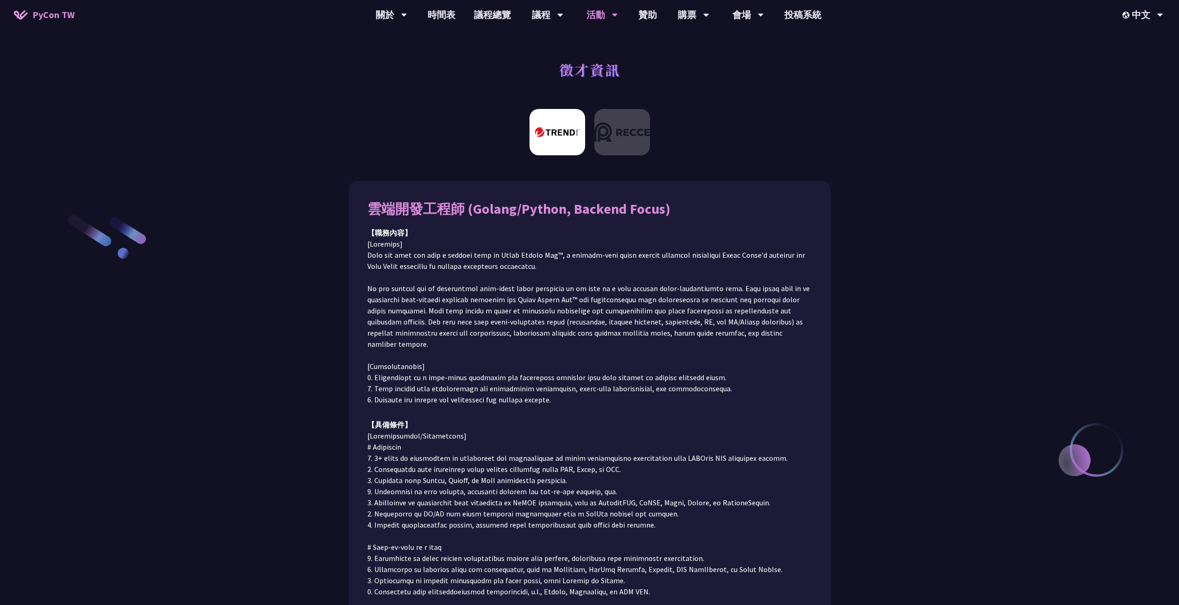
click at [566, 279] on p at bounding box center [589, 321] width 445 height 167
click at [623, 140] on img at bounding box center [623, 132] width 56 height 46
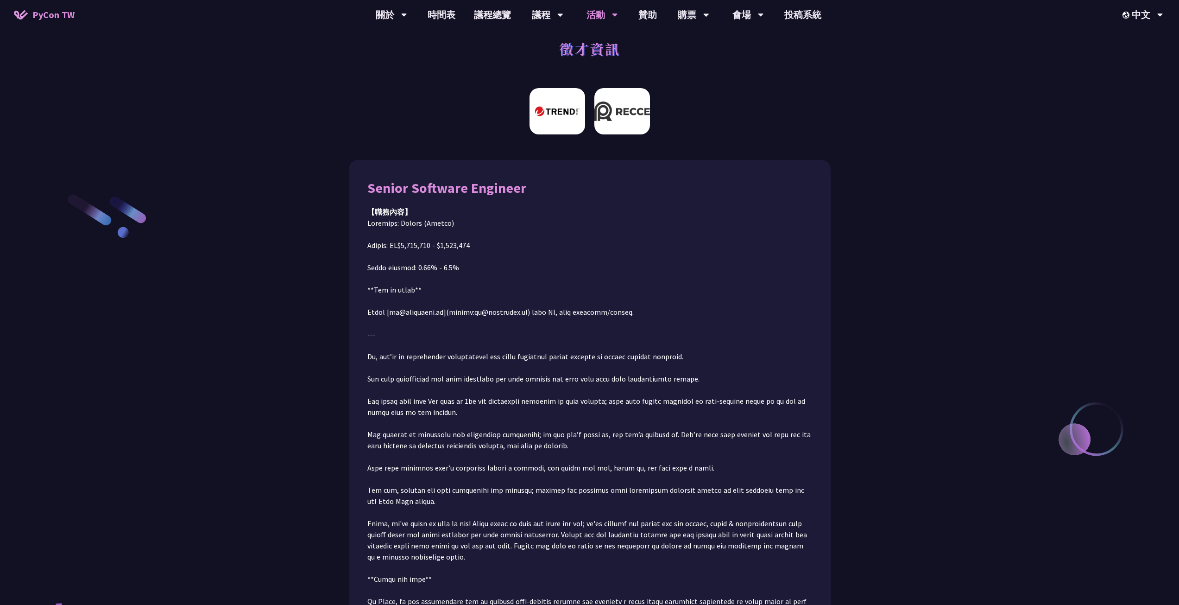
scroll to position [12, 0]
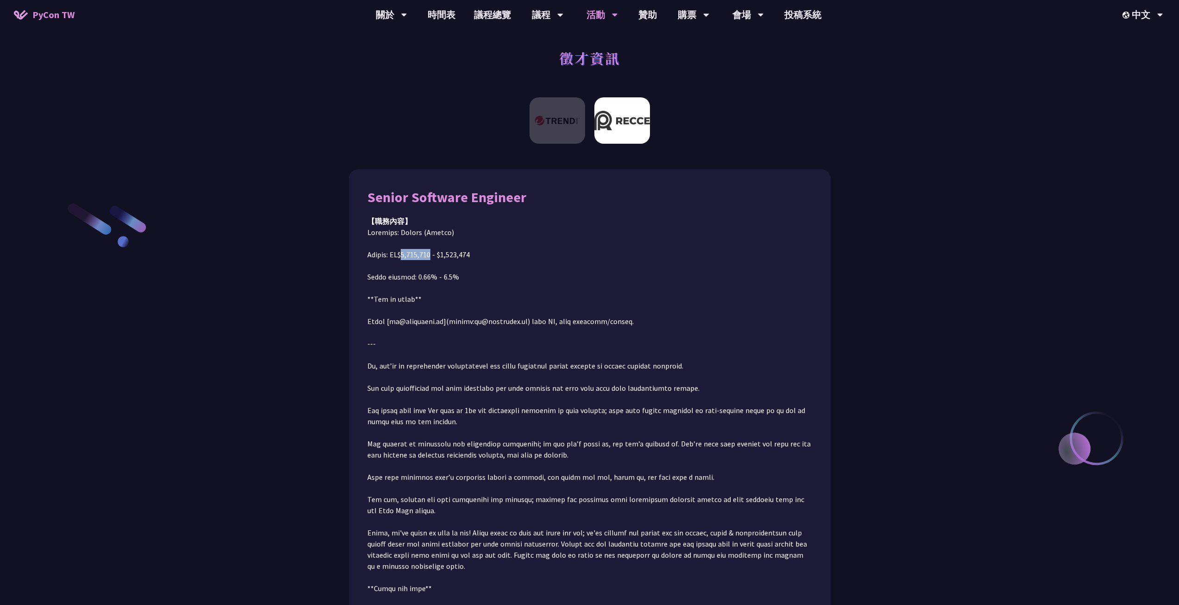
drag, startPoint x: 403, startPoint y: 252, endPoint x: 433, endPoint y: 259, distance: 30.8
click at [433, 259] on p at bounding box center [589, 483] width 445 height 512
click at [521, 253] on p at bounding box center [589, 483] width 445 height 512
click at [562, 124] on img at bounding box center [558, 120] width 56 height 46
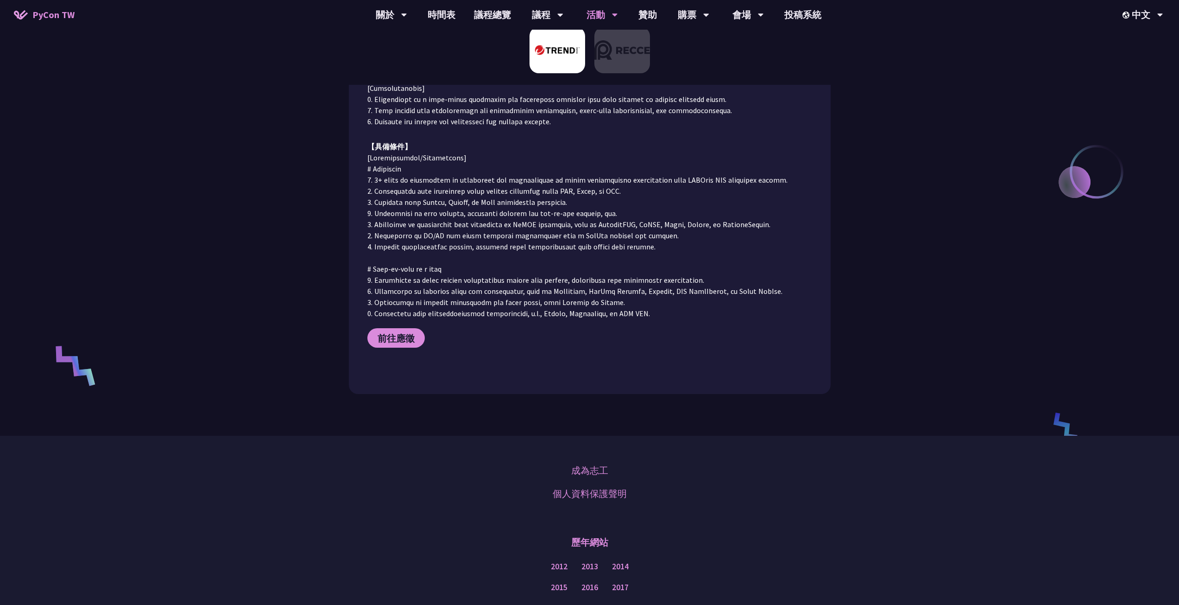
scroll to position [0, 0]
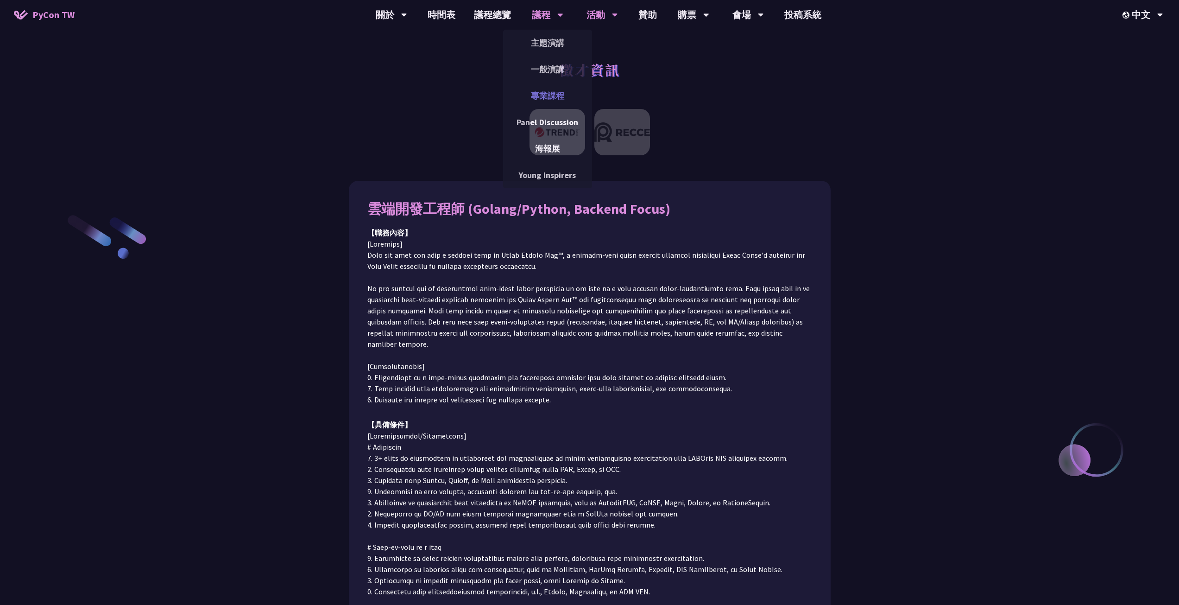
click at [558, 96] on link "專業課程" at bounding box center [547, 96] width 89 height 22
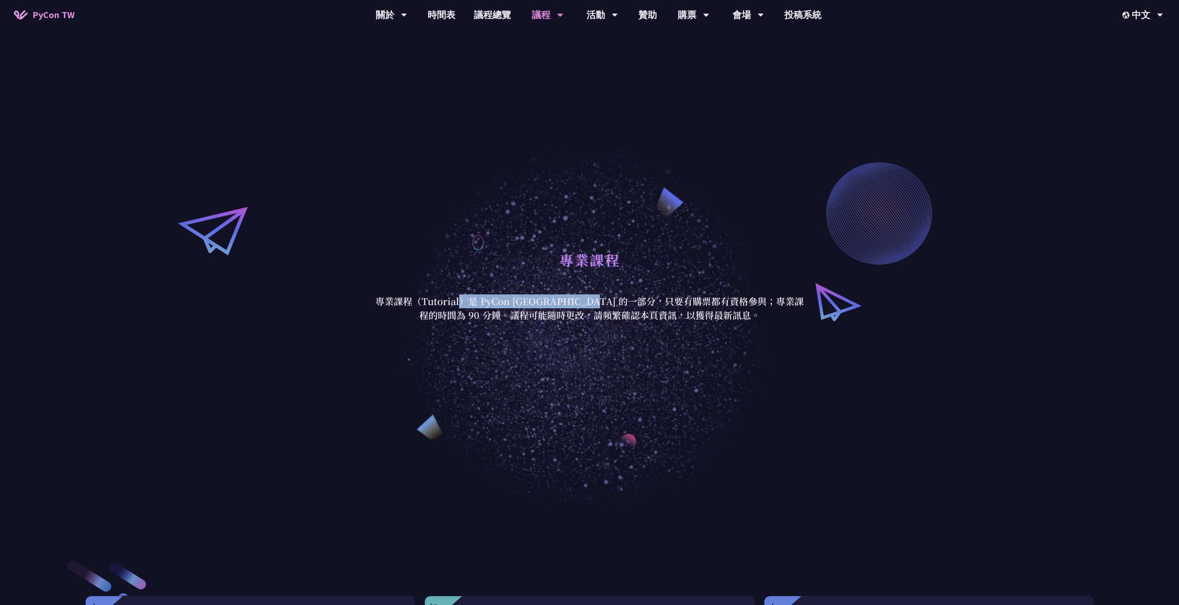
drag, startPoint x: 615, startPoint y: 302, endPoint x: 583, endPoint y: 328, distance: 42.2
click at [621, 302] on p "專業課程（Tutorial）是 PyCon [GEOGRAPHIC_DATA] 的一部分，只要有購票都有資格參與；專業課程的時間為 90 分鐘。議程可能隨時更…" at bounding box center [589, 308] width 431 height 28
click at [573, 329] on div "專業課程 專業課程（Tutorial）是 PyCon [GEOGRAPHIC_DATA] 的一部分，只要有購票都有資格參與；專業課程的時間為 90 分鐘。議程…" at bounding box center [589, 284] width 1179 height 456
click at [490, 12] on link "議程總覽" at bounding box center [493, 15] width 56 height 30
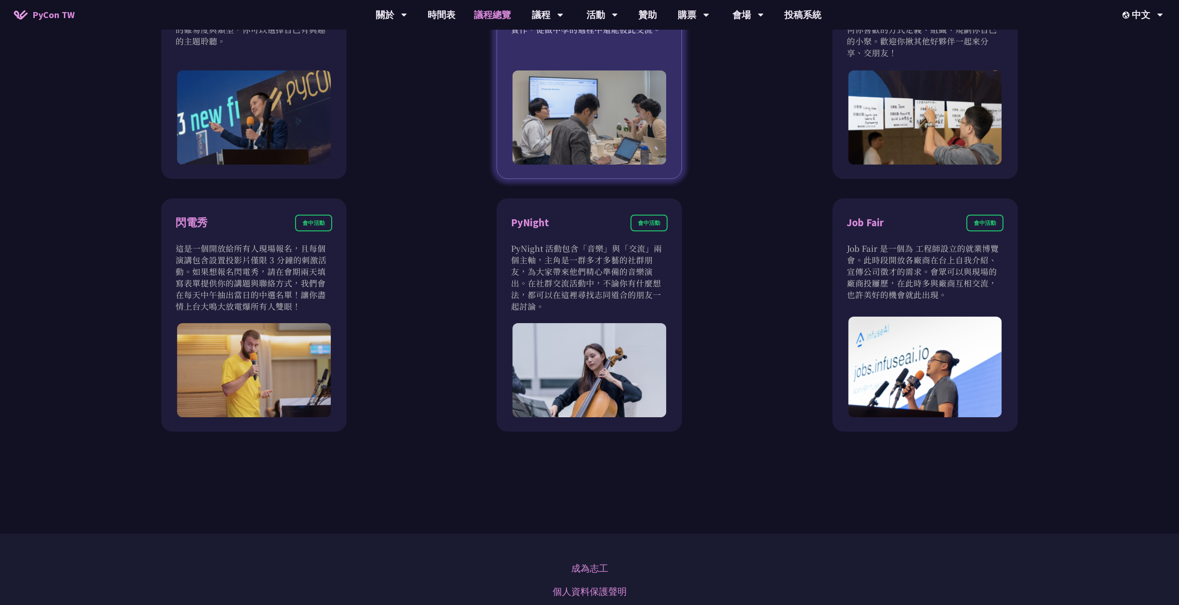
scroll to position [880, 0]
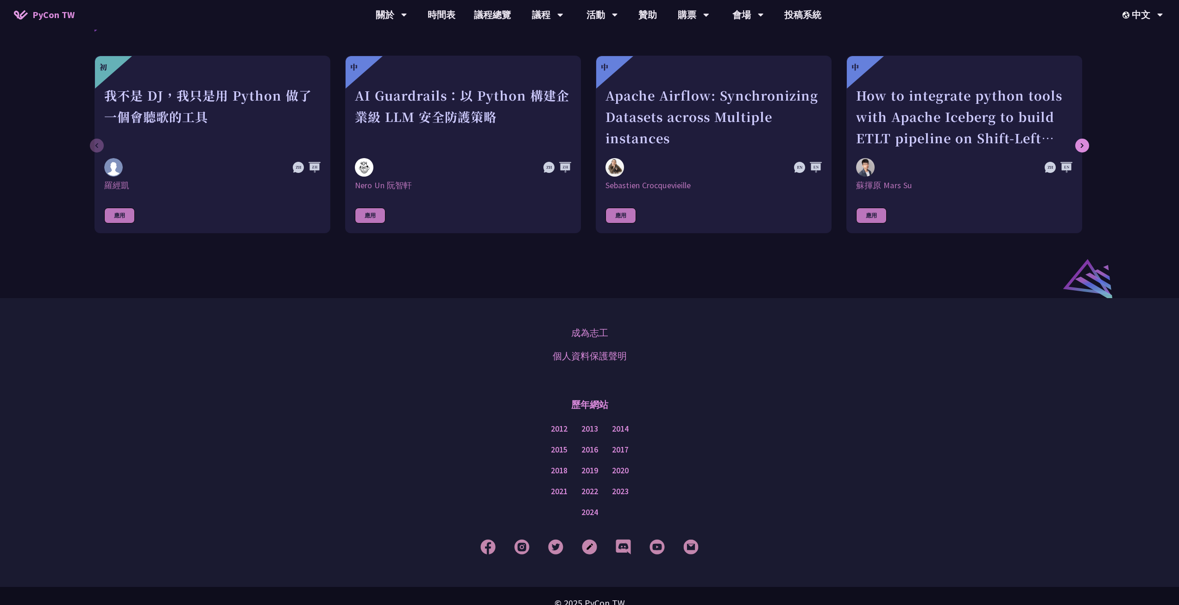
scroll to position [555, 0]
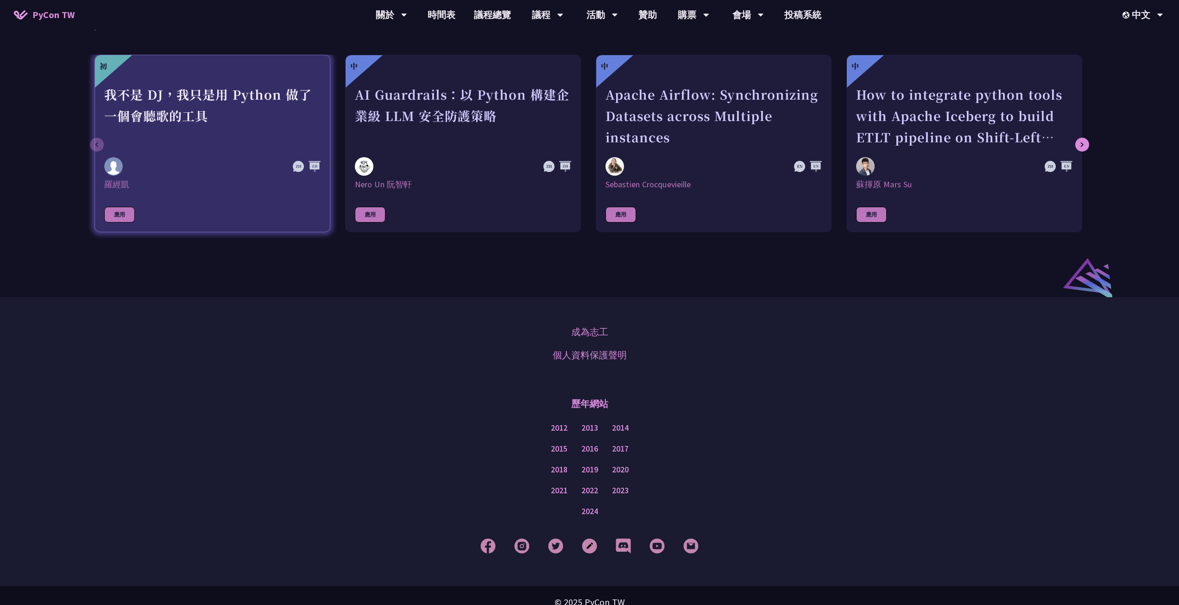
click at [123, 207] on div "應用" at bounding box center [119, 215] width 31 height 16
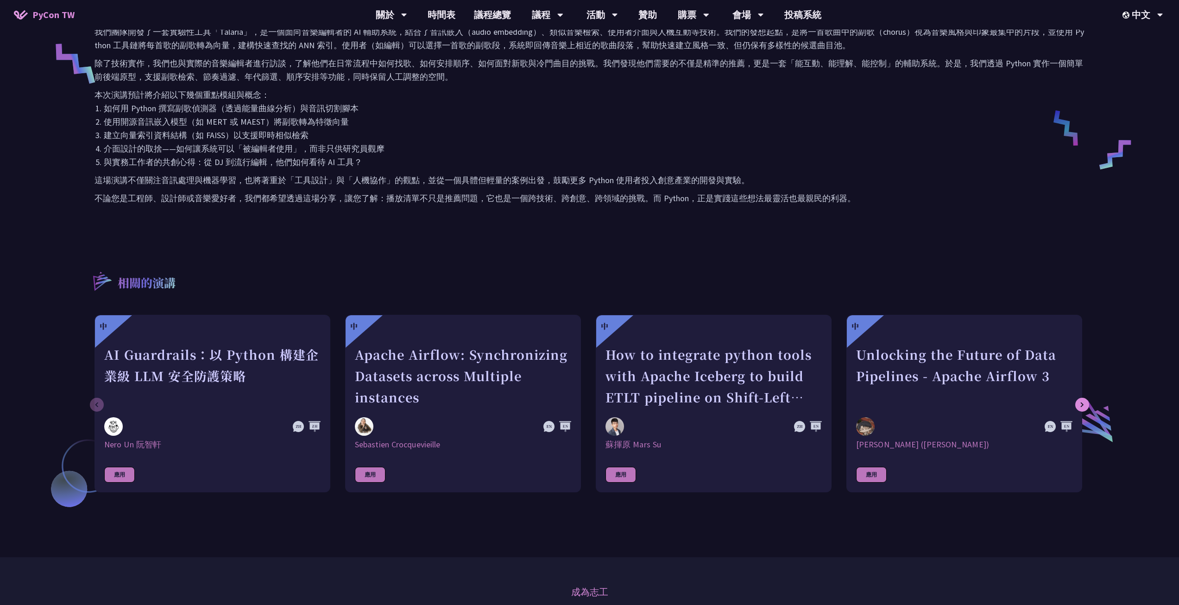
scroll to position [417, 0]
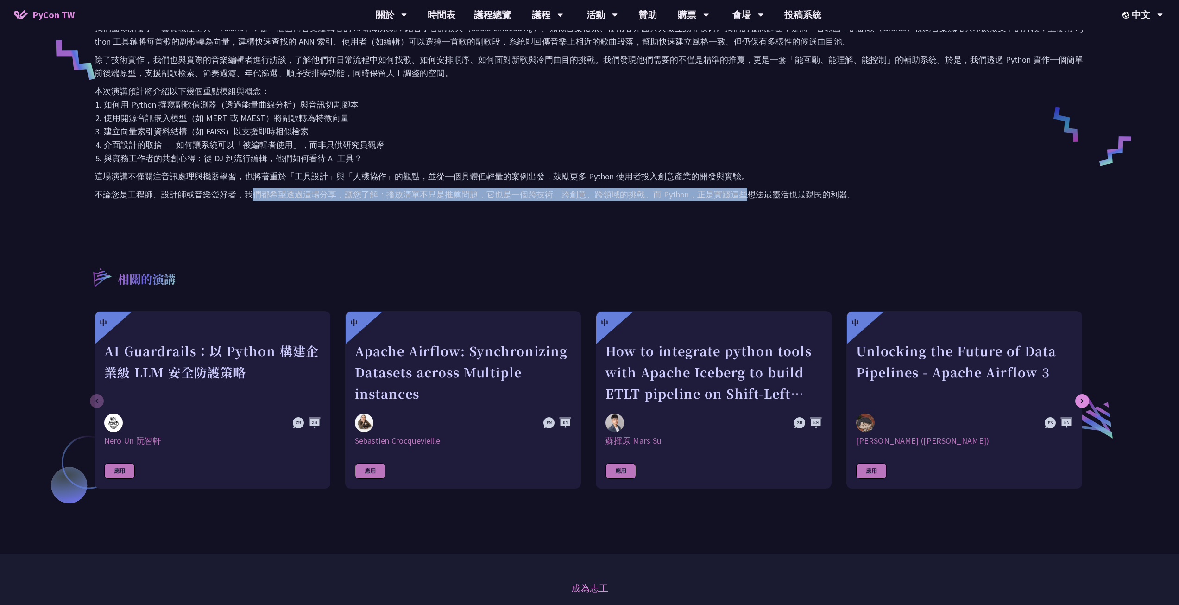
drag, startPoint x: 253, startPoint y: 194, endPoint x: 698, endPoint y: 209, distance: 445.6
click at [761, 193] on p "不論您是工程師、設計師或音樂愛好者，我們都希望透過這場分享，讓您了解：播放清單不只是推薦問題，它也是一個跨技術、跨創意、跨領域的挑戰。而 Python，正是實…" at bounding box center [590, 194] width 990 height 13
click at [585, 222] on div "摘要 音樂串流平台中，播放清單不只是歌曲列表，更是推動音樂探索與使用者參與的關鍵工具。本議程將介紹 Talaria——一套以 Python 打造、結合深度學習…" at bounding box center [589, 65] width 1009 height 317
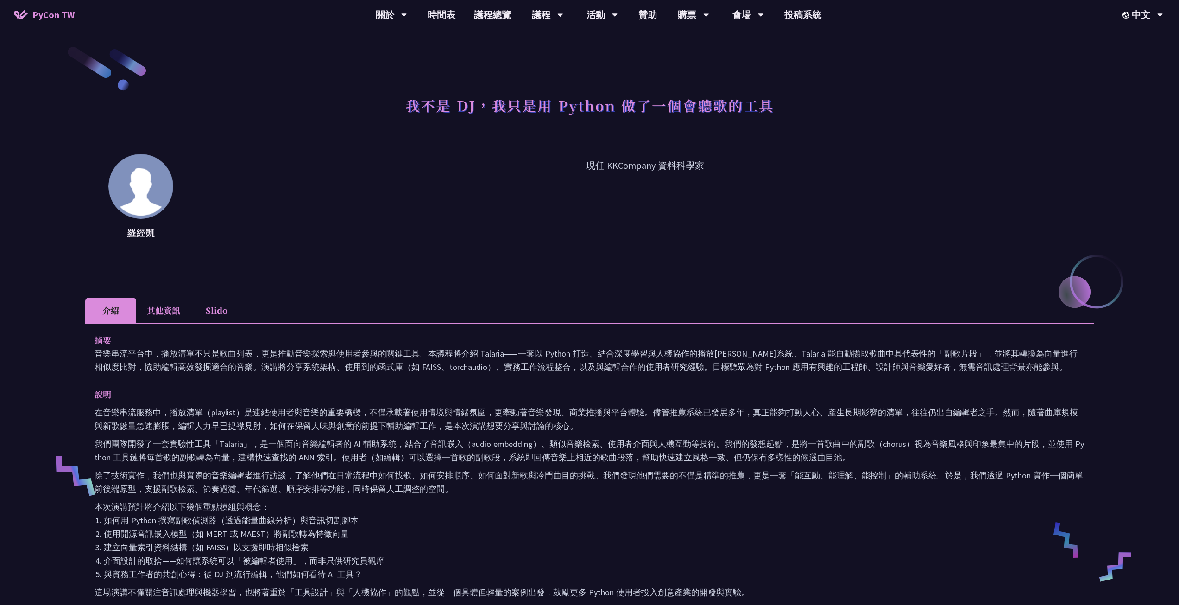
scroll to position [0, 0]
click at [171, 307] on li "其他資訊" at bounding box center [163, 311] width 55 height 25
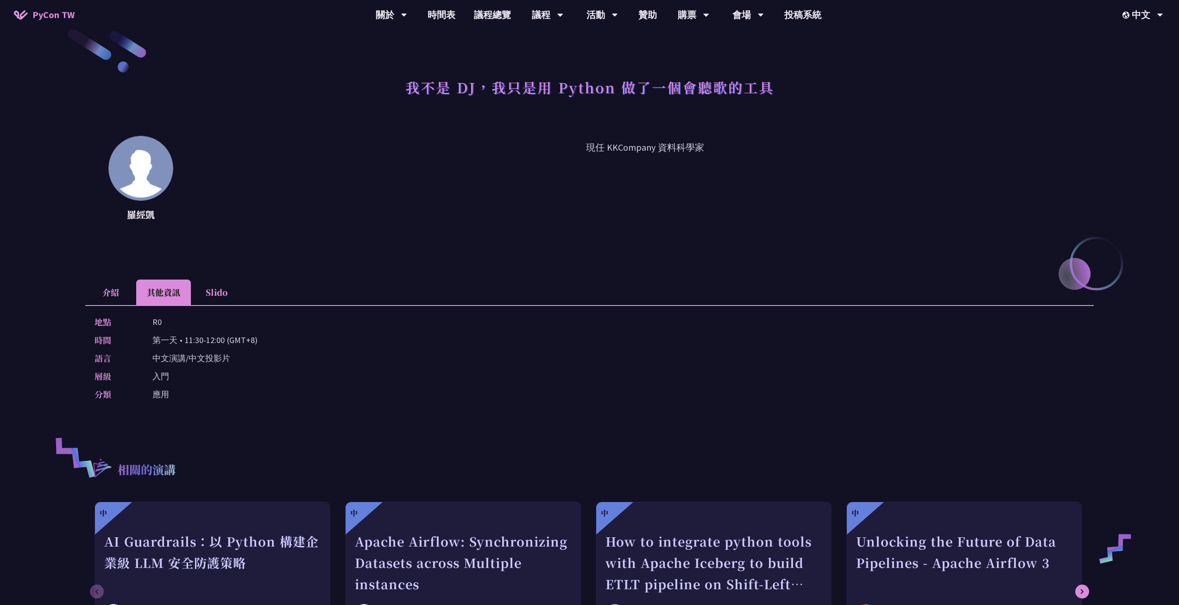
scroll to position [46, 0]
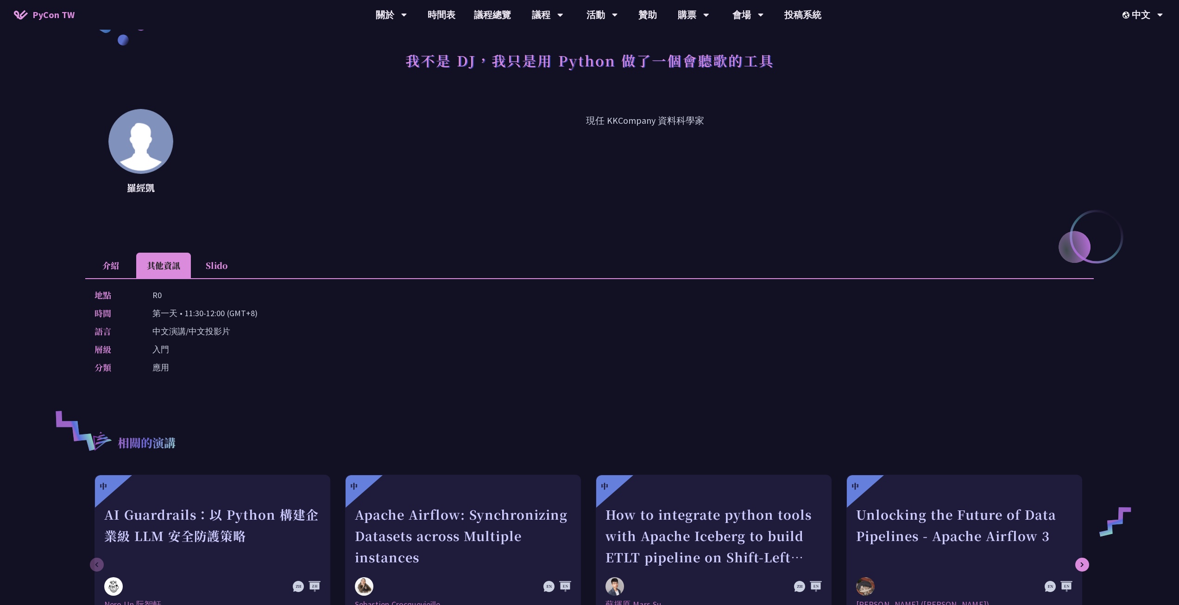
click at [221, 272] on li "Slido" at bounding box center [216, 265] width 51 height 25
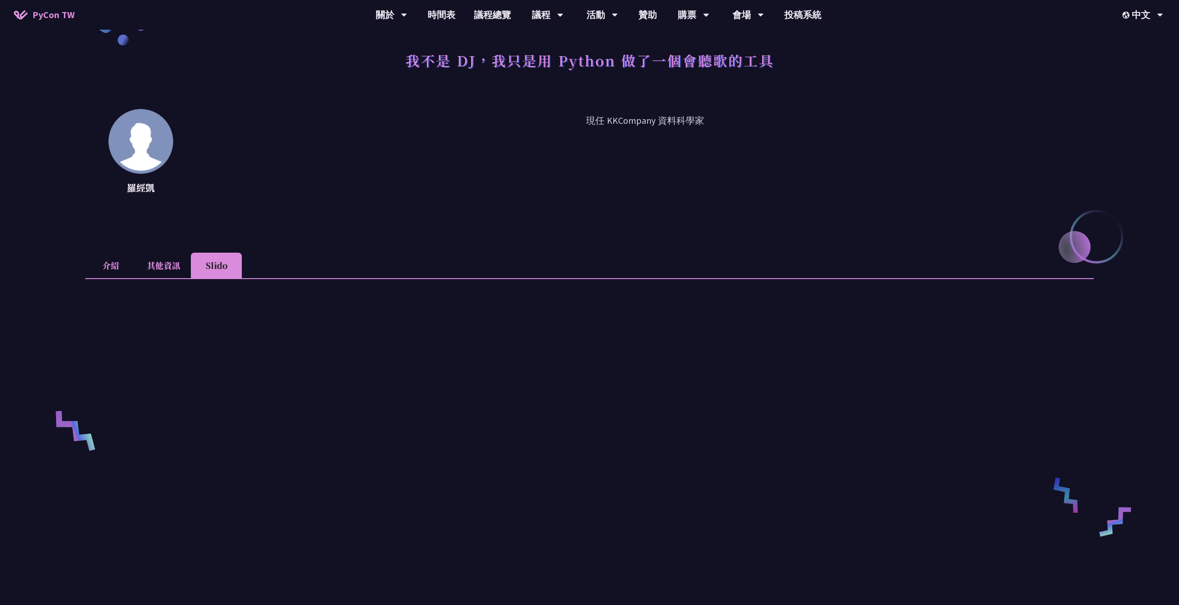
scroll to position [371, 0]
